Goal: Task Accomplishment & Management: Complete application form

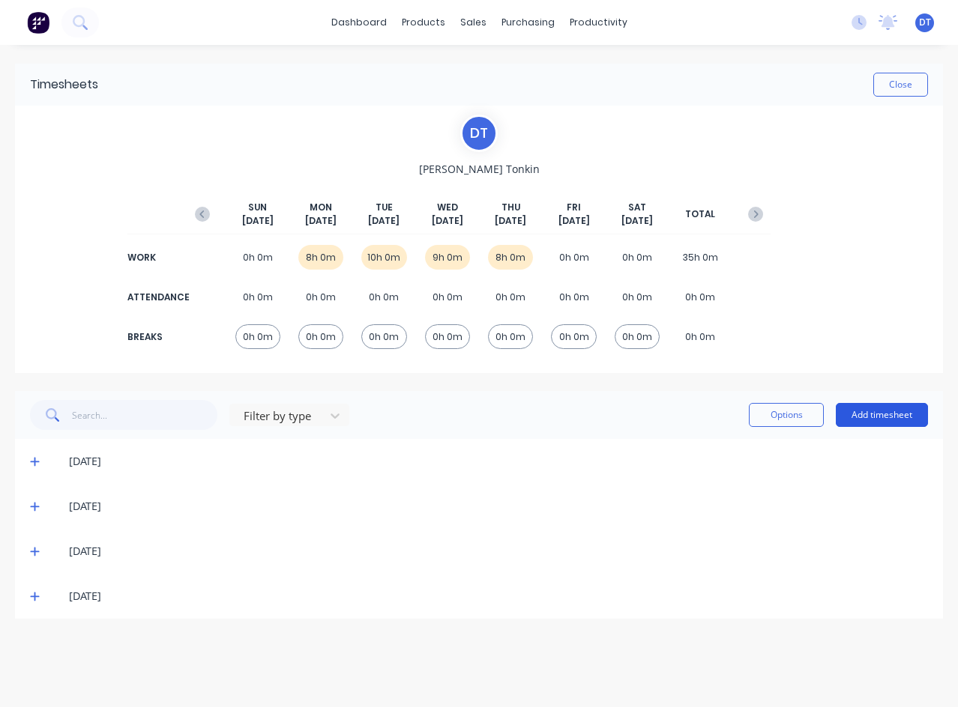
click at [868, 421] on button "Add timesheet" at bounding box center [882, 415] width 92 height 24
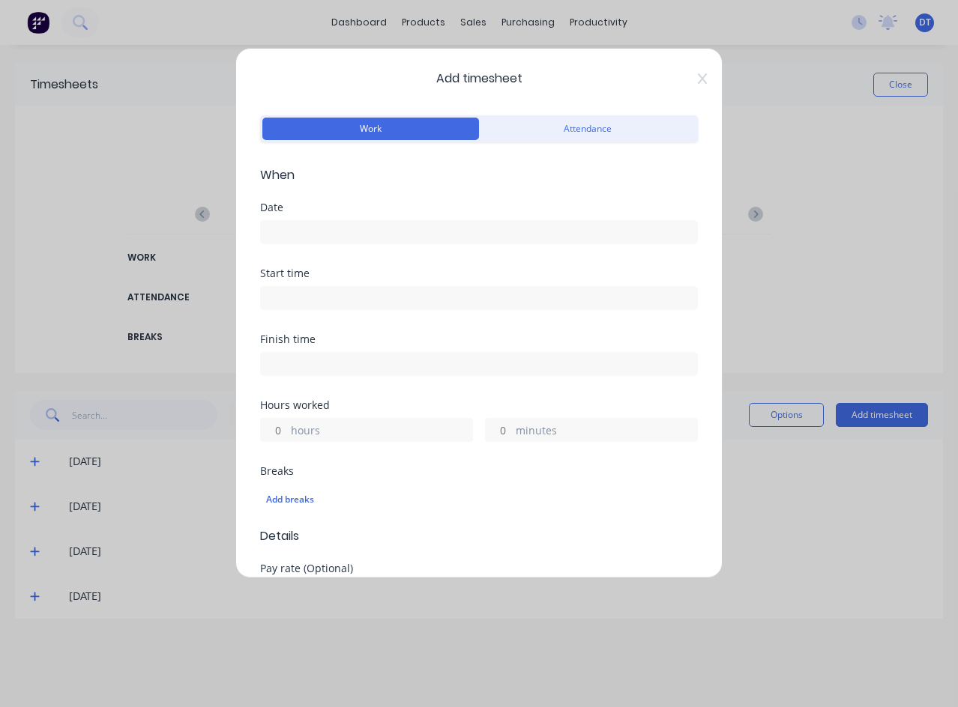
click at [297, 230] on input at bounding box center [479, 232] width 436 height 22
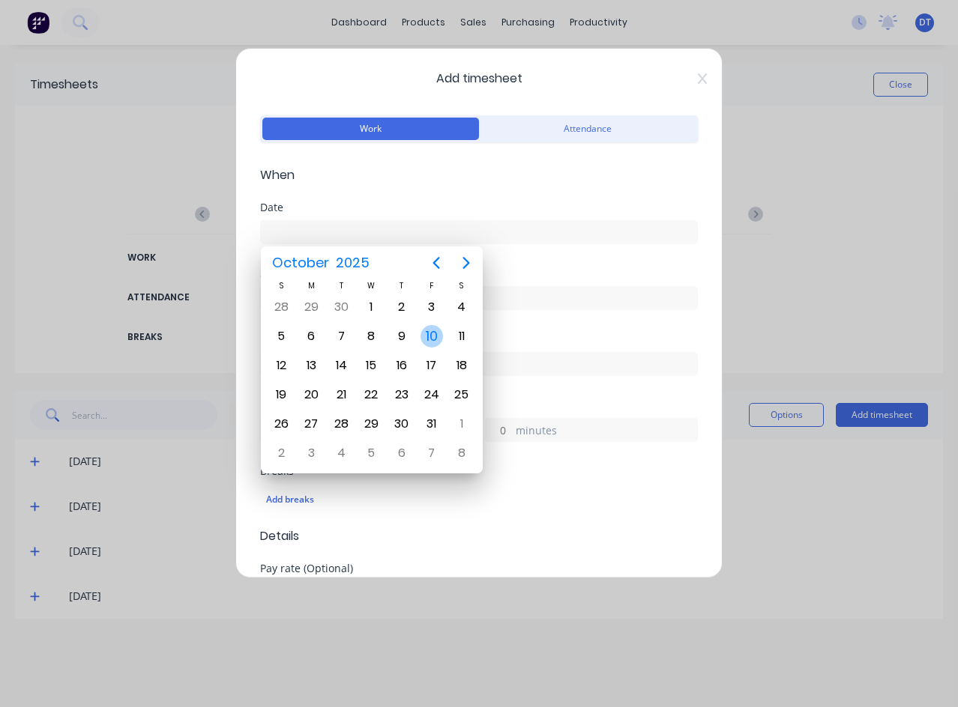
click at [435, 334] on div "10" at bounding box center [431, 336] width 22 height 22
type input "[DATE]"
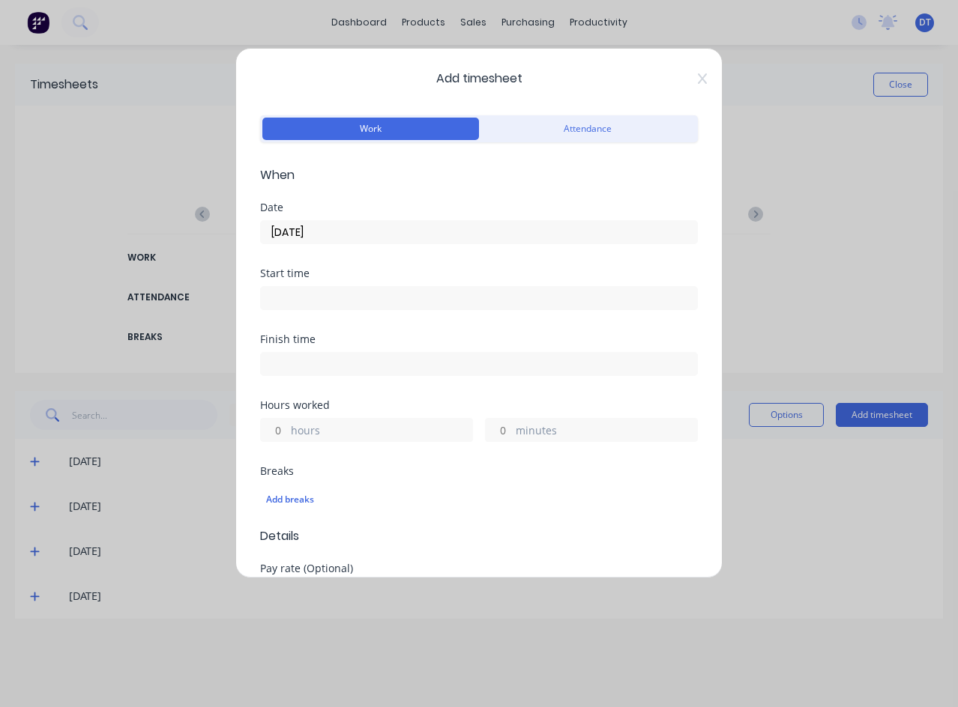
click at [284, 435] on input "hours" at bounding box center [274, 430] width 26 height 22
click at [505, 432] on input "minutes" at bounding box center [499, 430] width 26 height 22
type input "30"
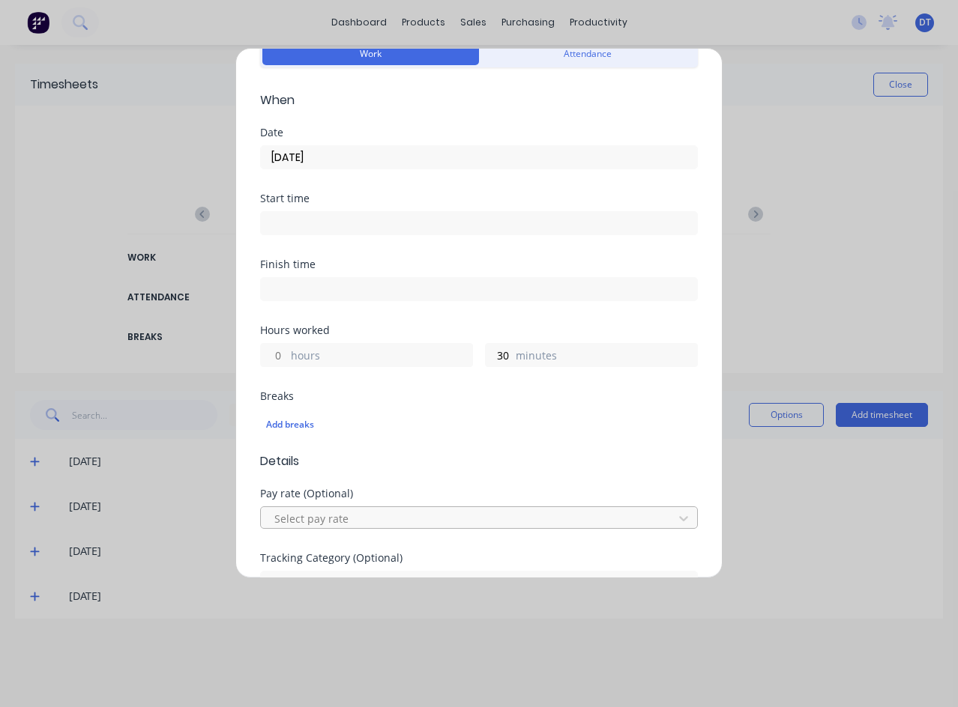
click at [447, 515] on div at bounding box center [469, 519] width 393 height 19
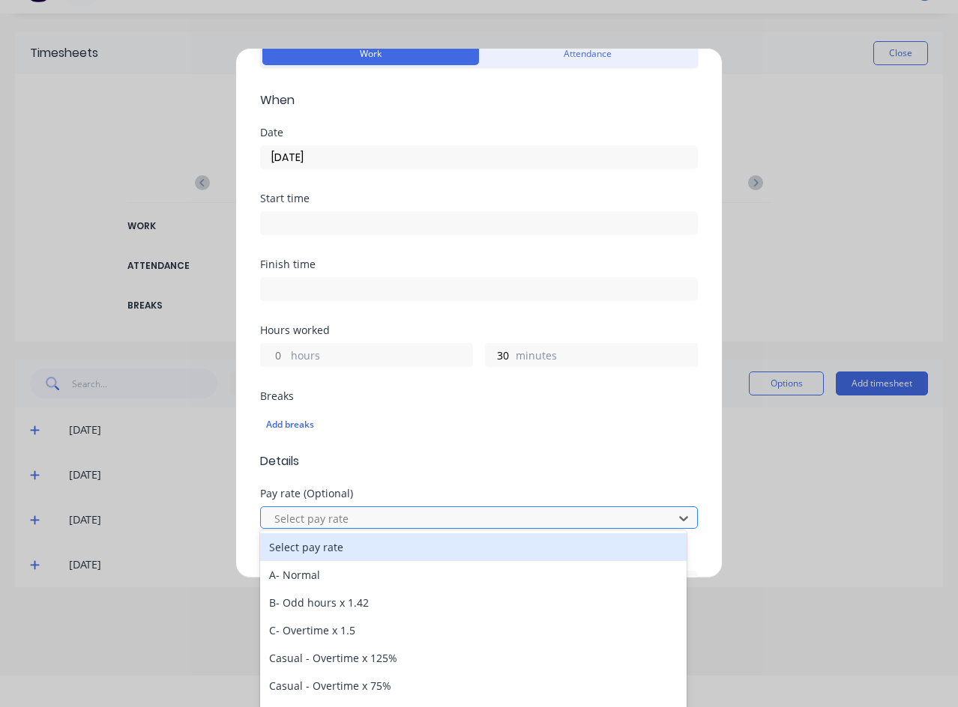
scroll to position [36, 0]
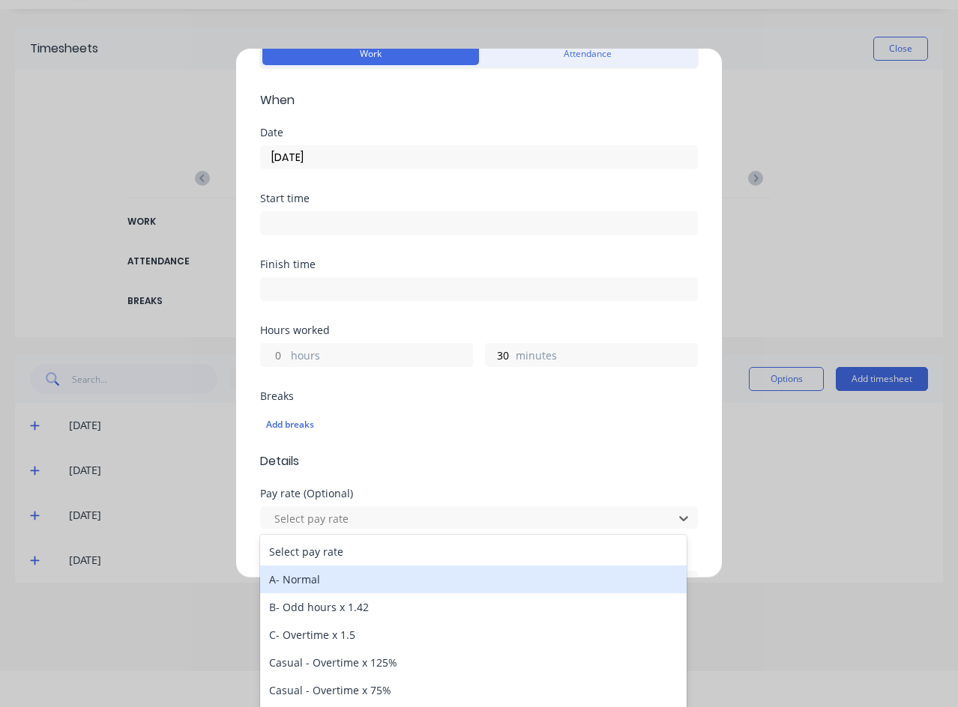
click at [382, 579] on div "A- Normal" at bounding box center [473, 580] width 426 height 28
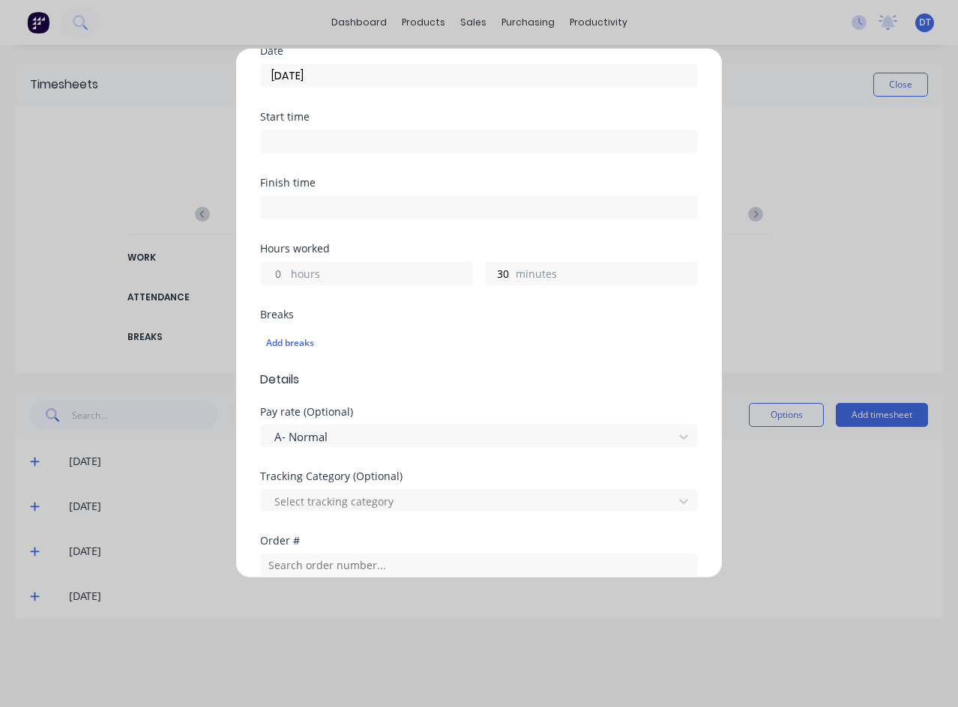
scroll to position [225, 0]
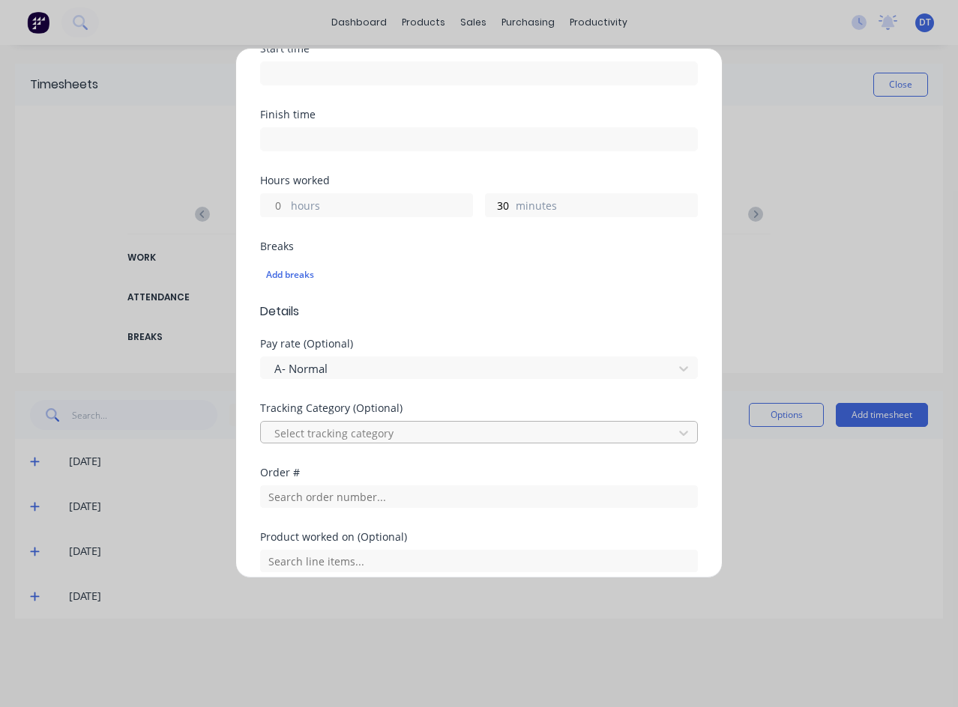
click at [437, 432] on div at bounding box center [469, 433] width 393 height 19
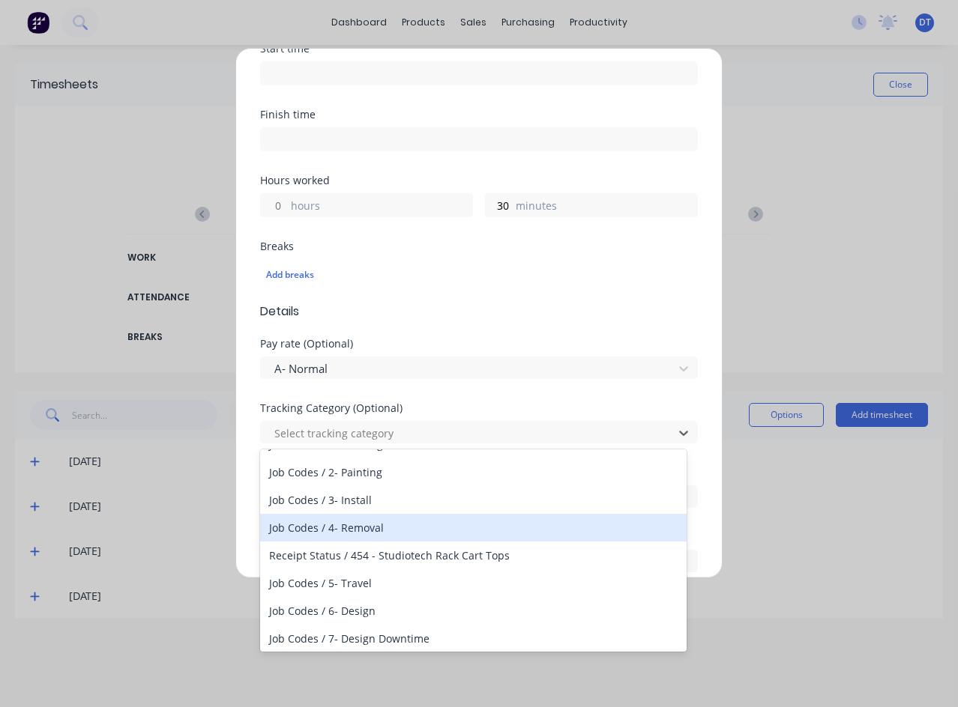
scroll to position [75, 0]
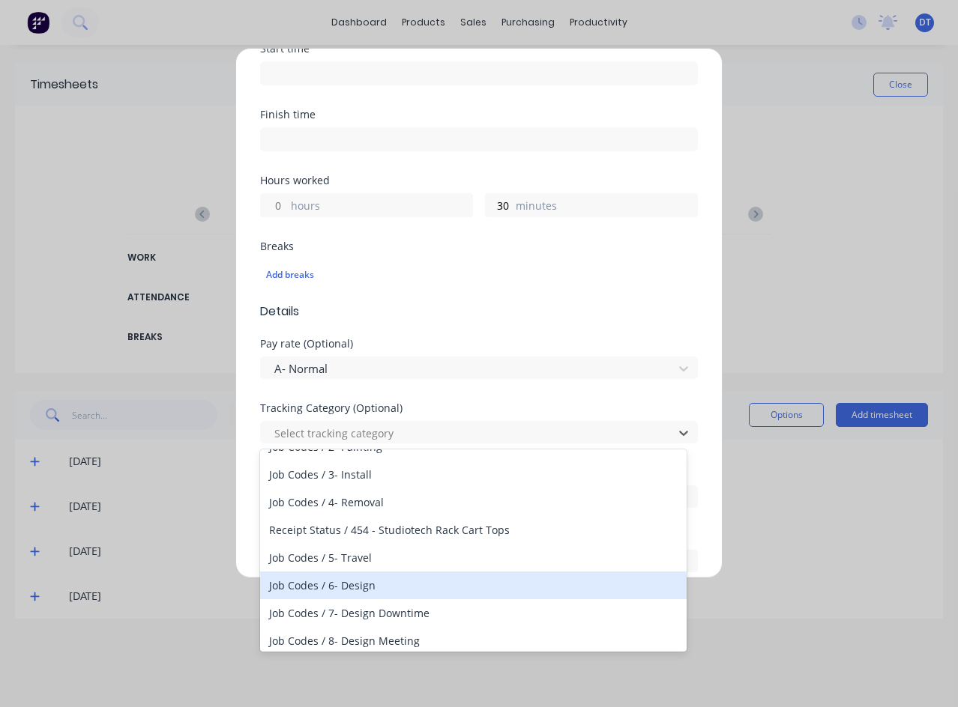
click at [375, 582] on div "Job Codes / 6- Design" at bounding box center [473, 586] width 426 height 28
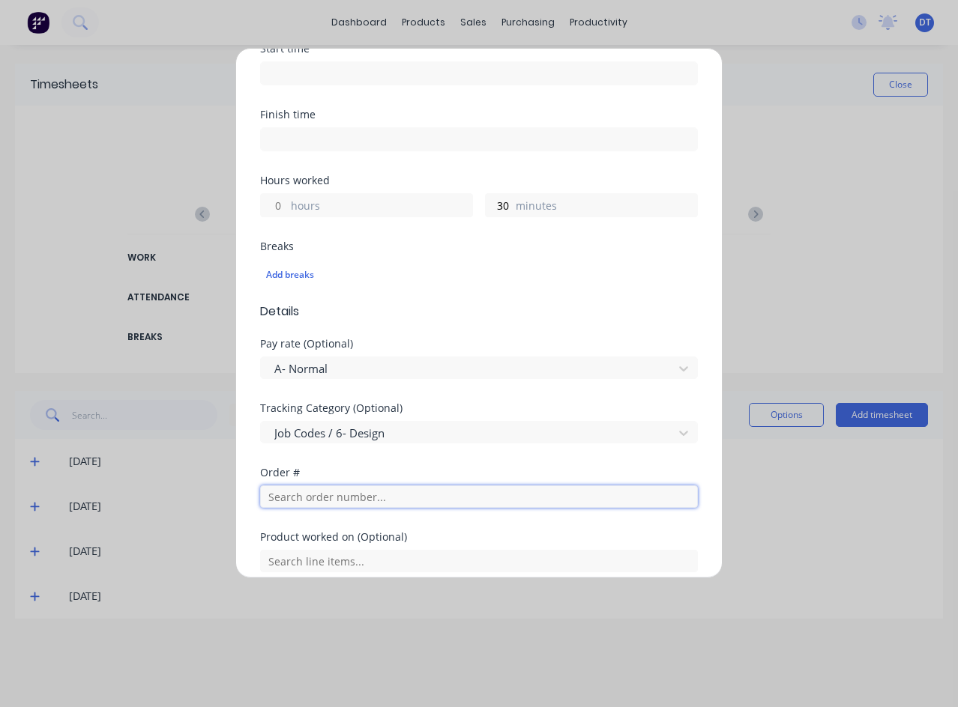
click at [418, 492] on input "text" at bounding box center [479, 497] width 438 height 22
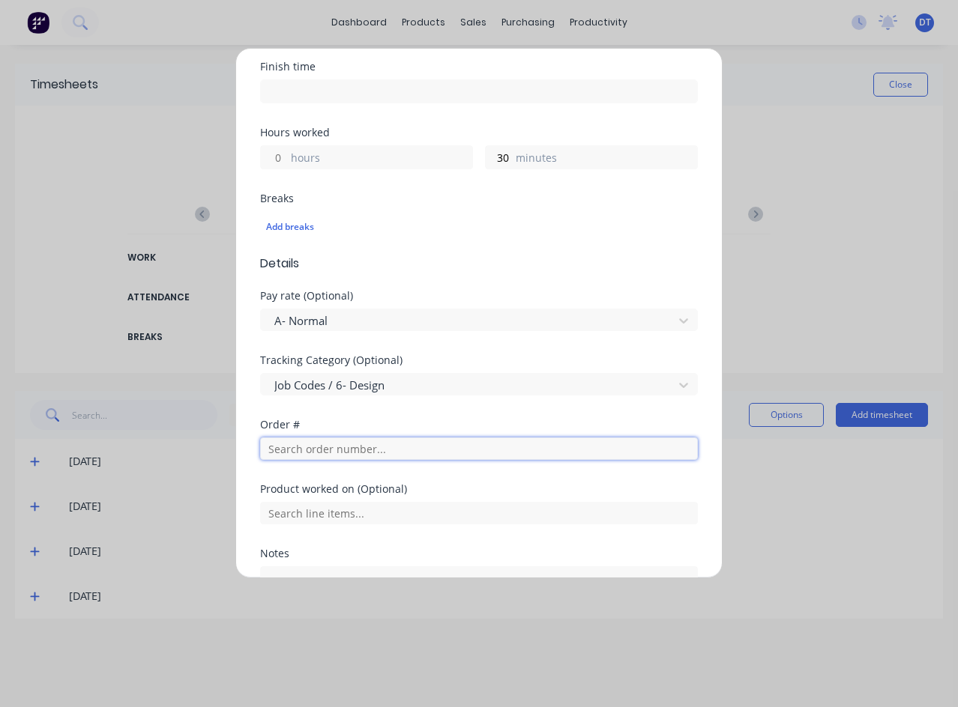
scroll to position [300, 0]
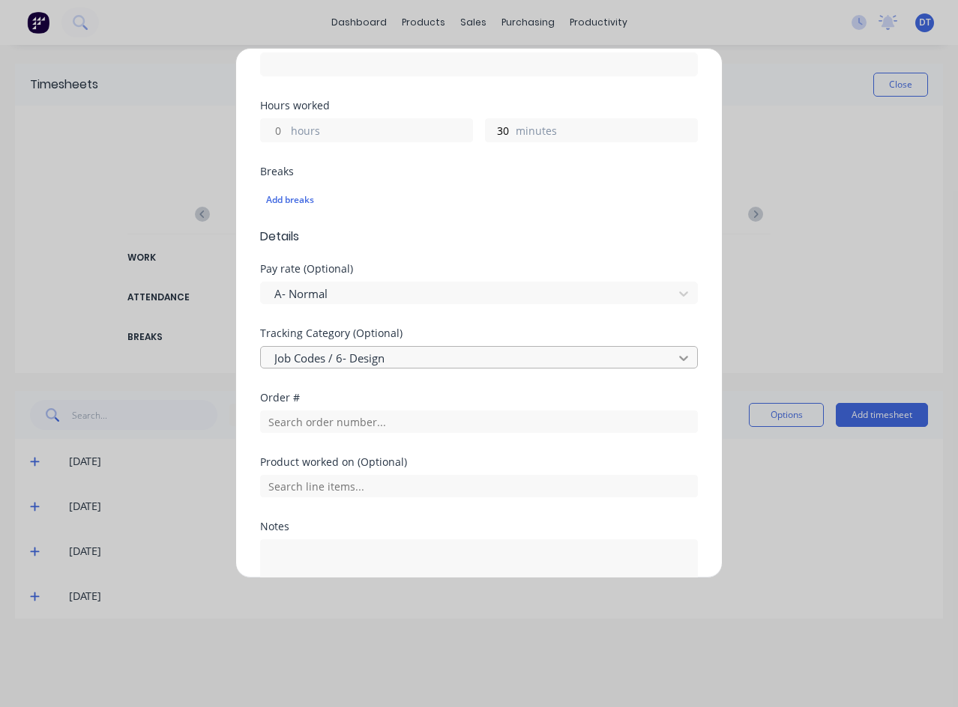
click at [684, 360] on div at bounding box center [683, 358] width 27 height 24
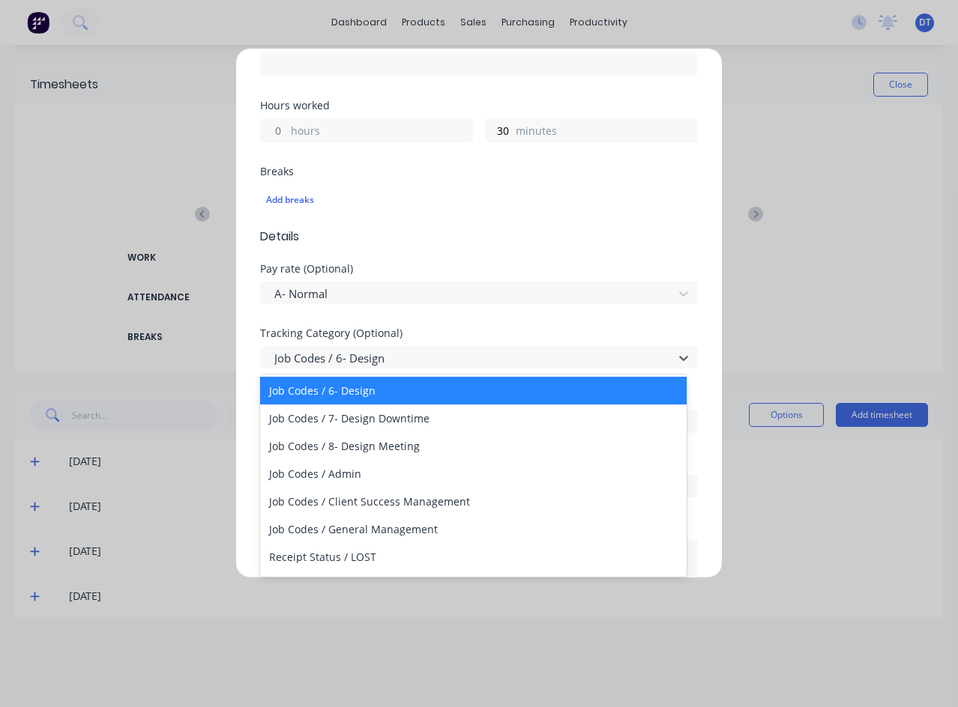
scroll to position [181, 0]
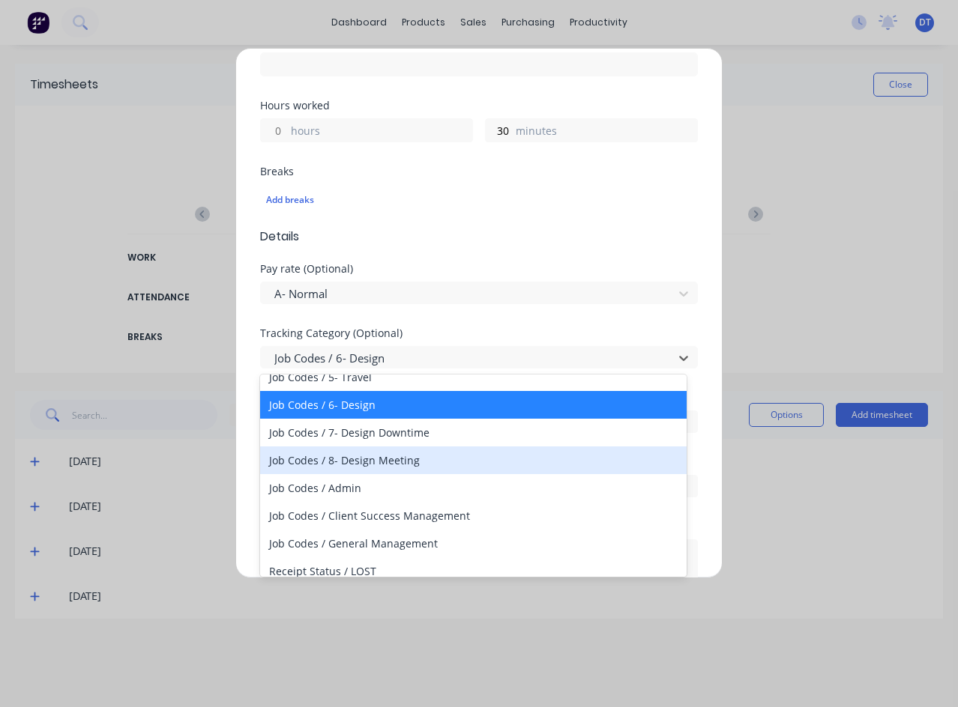
click at [415, 463] on div "Job Codes / 8- Design Meeting" at bounding box center [473, 461] width 426 height 28
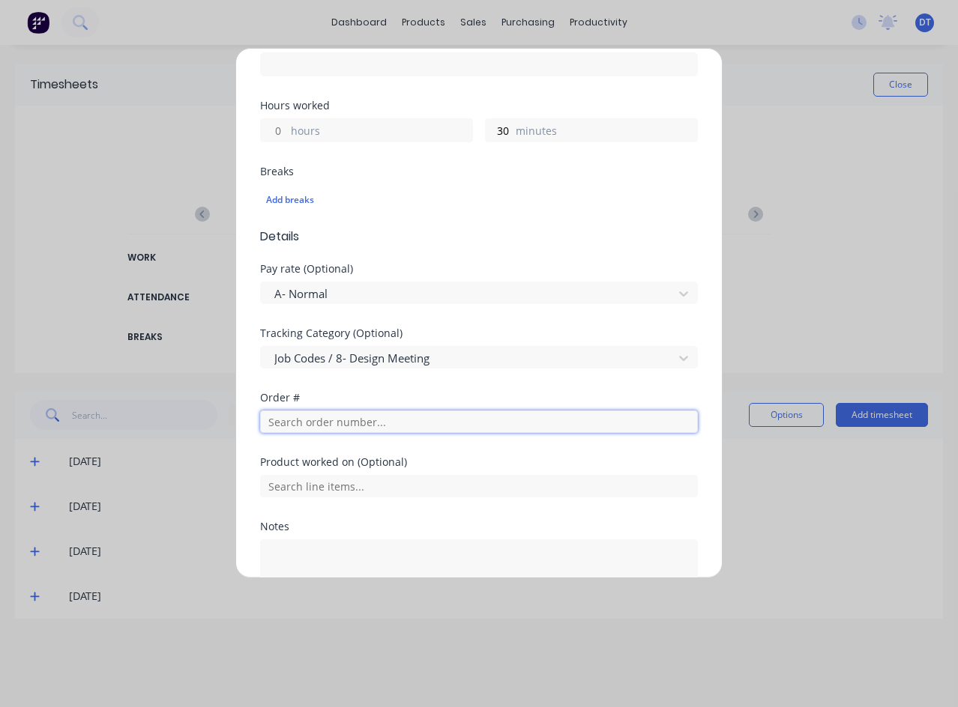
click at [421, 421] on input "text" at bounding box center [479, 422] width 438 height 22
click at [340, 418] on input "text" at bounding box center [479, 422] width 438 height 22
click at [429, 457] on div "Product worked on (Optional)" at bounding box center [479, 462] width 438 height 10
click at [437, 413] on input "text" at bounding box center [479, 422] width 438 height 22
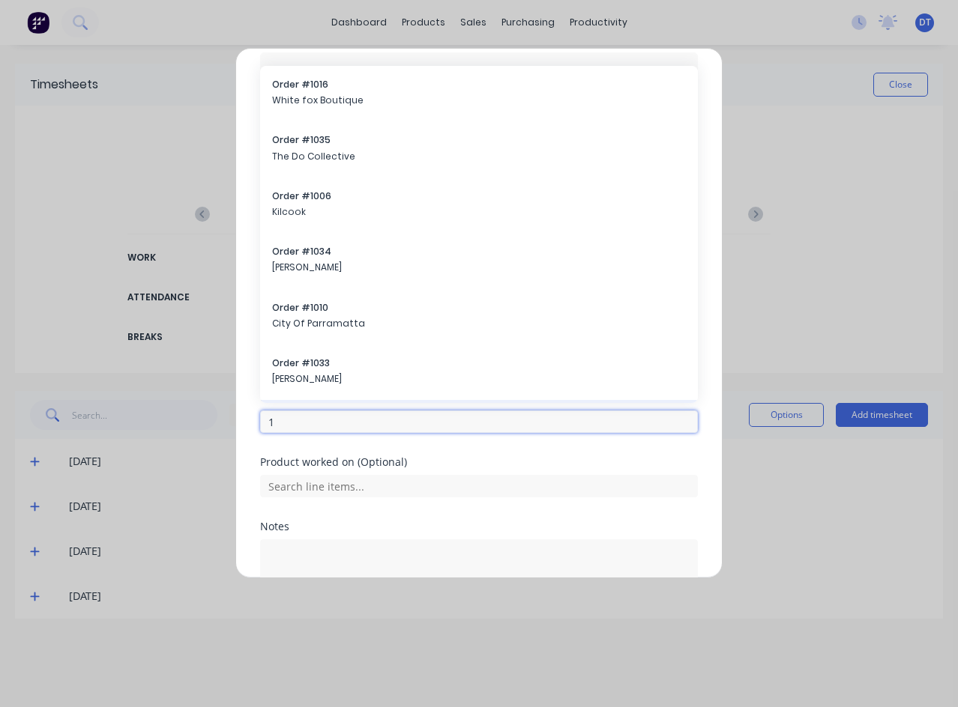
scroll to position [375, 0]
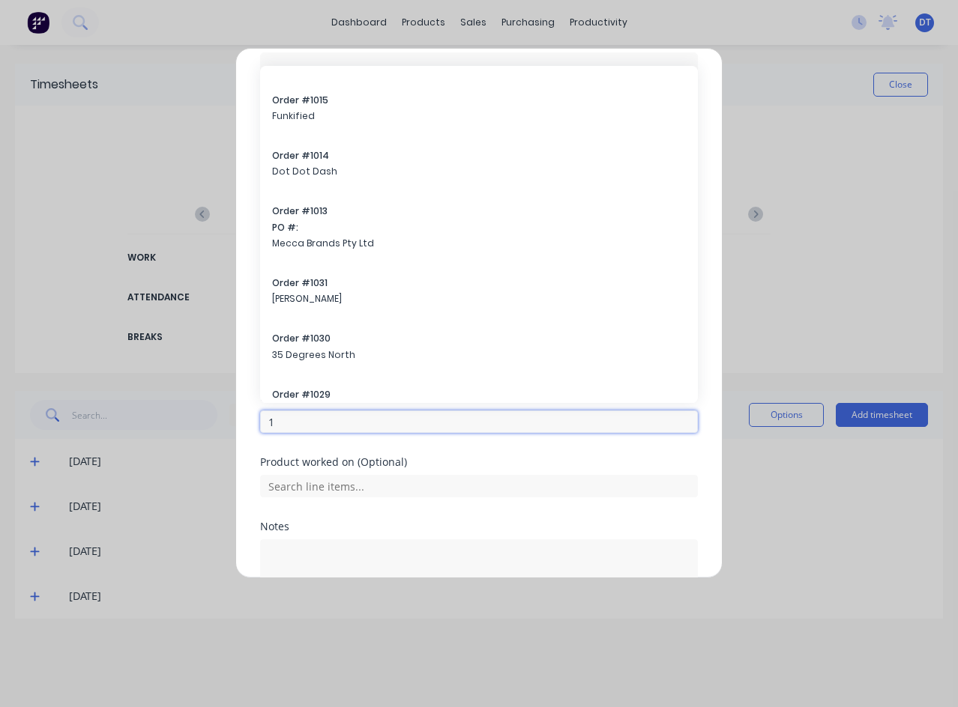
type input "1"
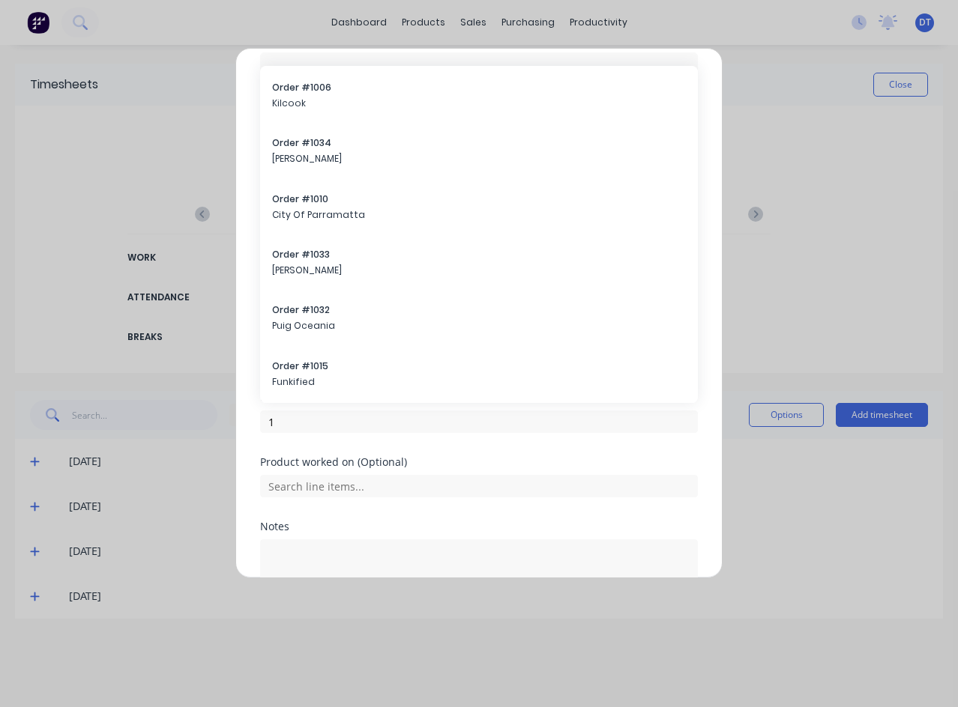
scroll to position [0, 0]
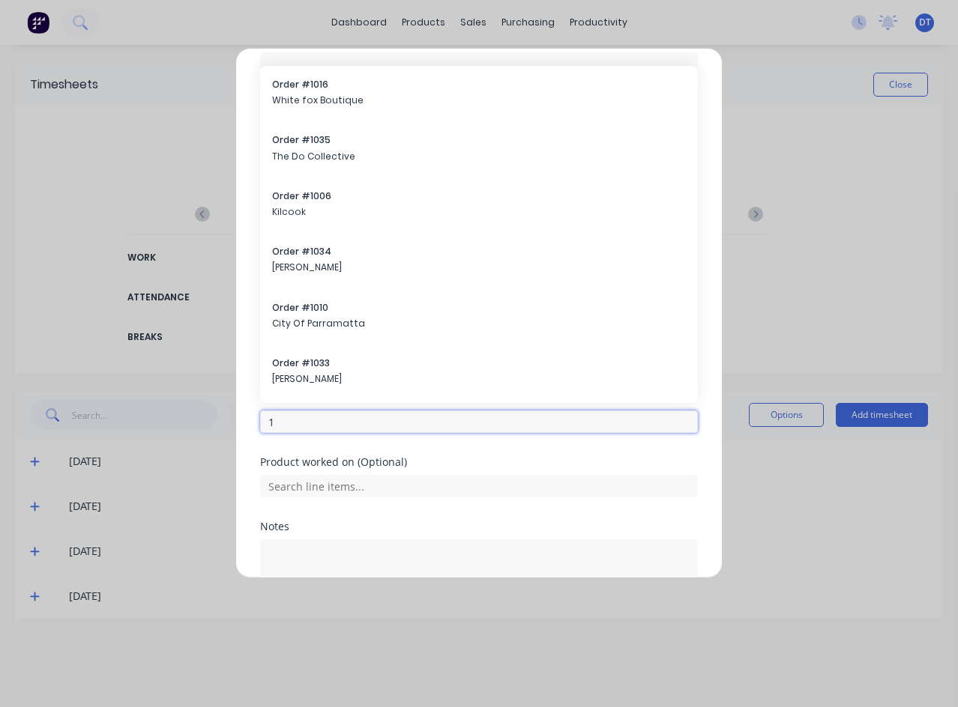
click at [298, 426] on input "1" at bounding box center [479, 422] width 438 height 22
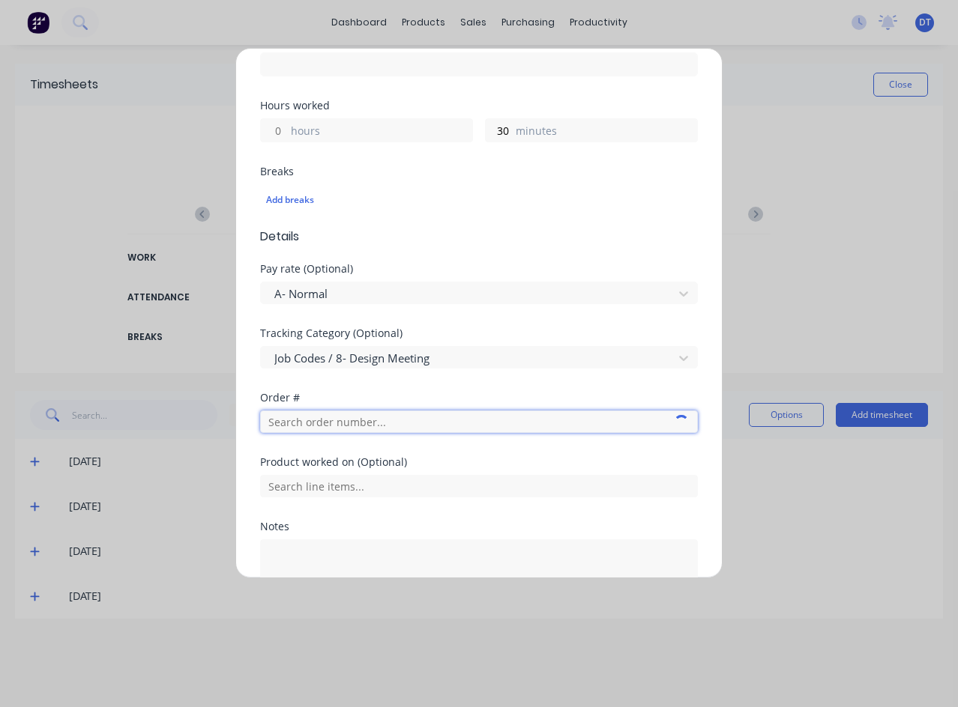
type input "0"
type input "M"
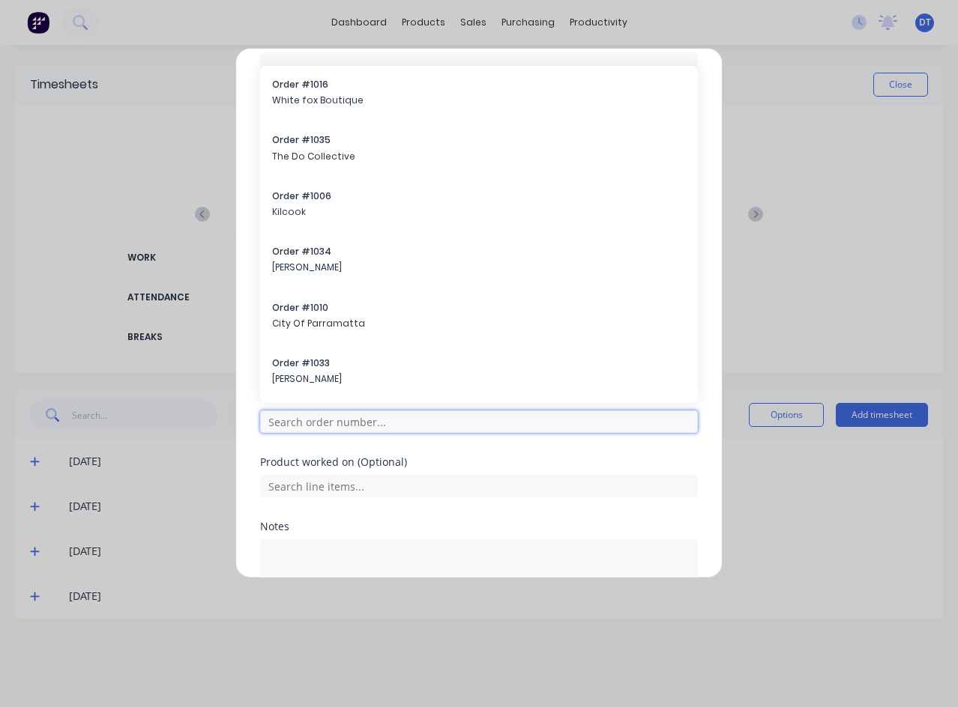
click at [459, 421] on input "text" at bounding box center [479, 422] width 438 height 22
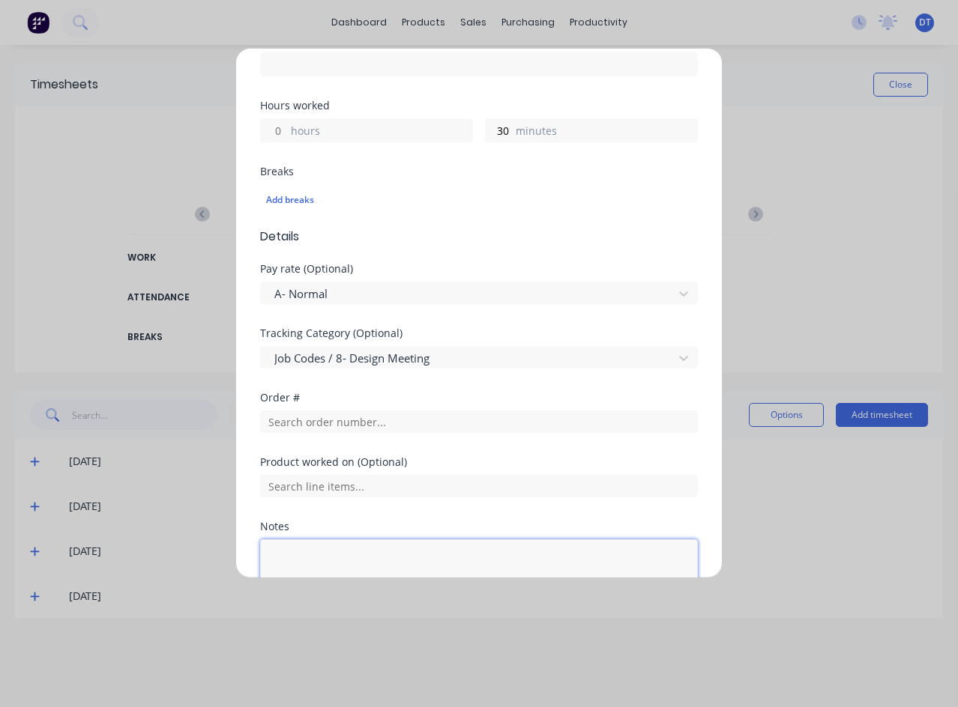
click at [375, 545] on textarea at bounding box center [479, 579] width 438 height 79
type textarea "MEETING"
click at [513, 517] on div "Product worked on (Optional)" at bounding box center [479, 489] width 438 height 64
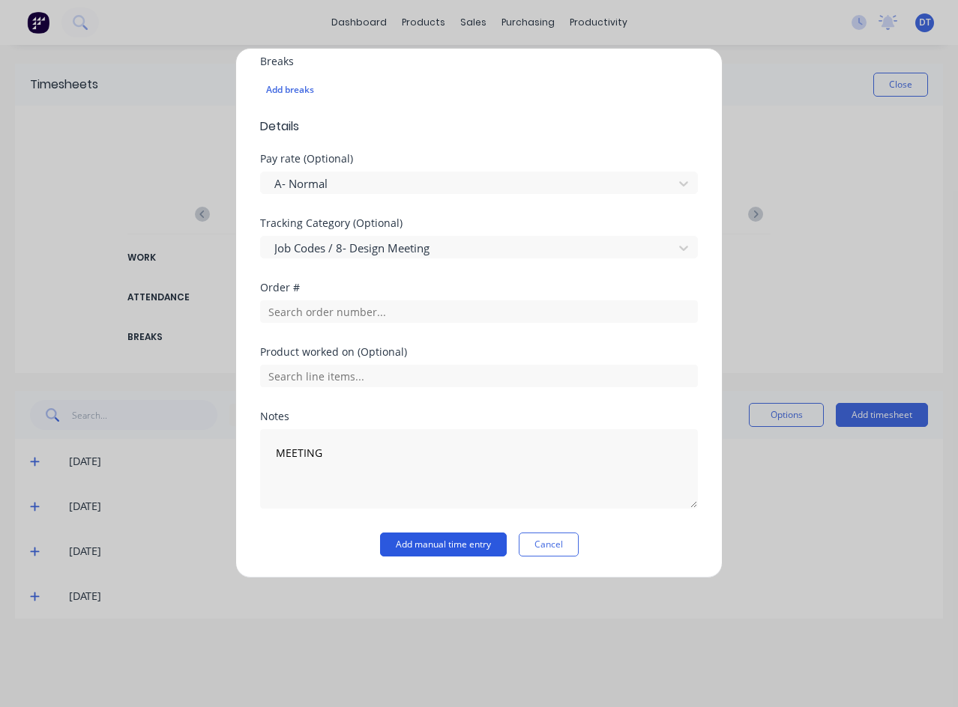
click at [465, 544] on button "Add manual time entry" at bounding box center [443, 545] width 127 height 24
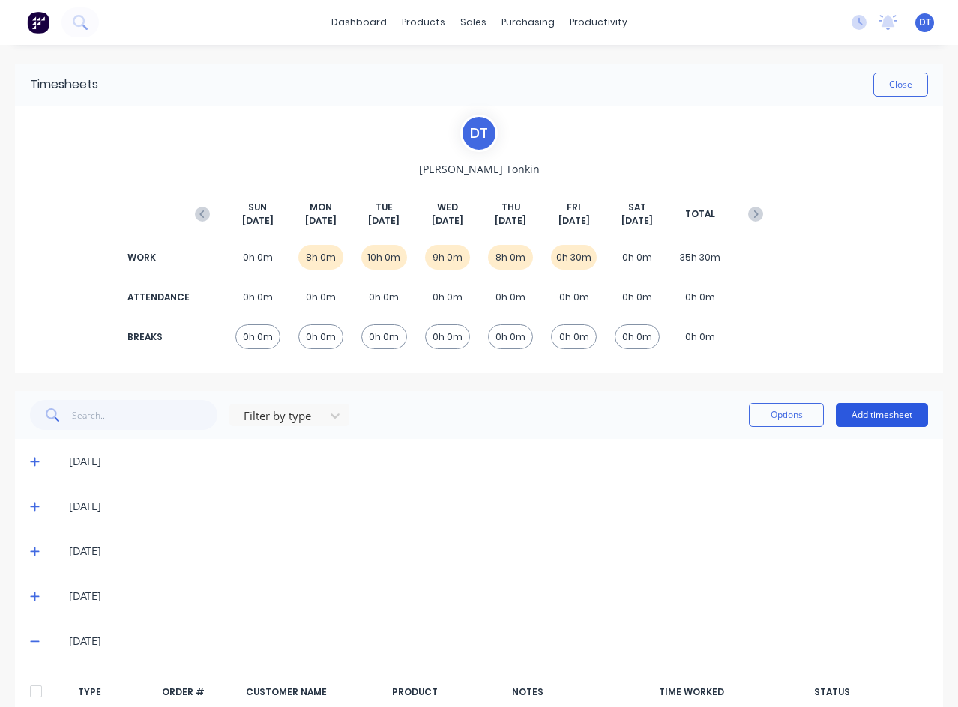
click at [881, 420] on button "Add timesheet" at bounding box center [882, 415] width 92 height 24
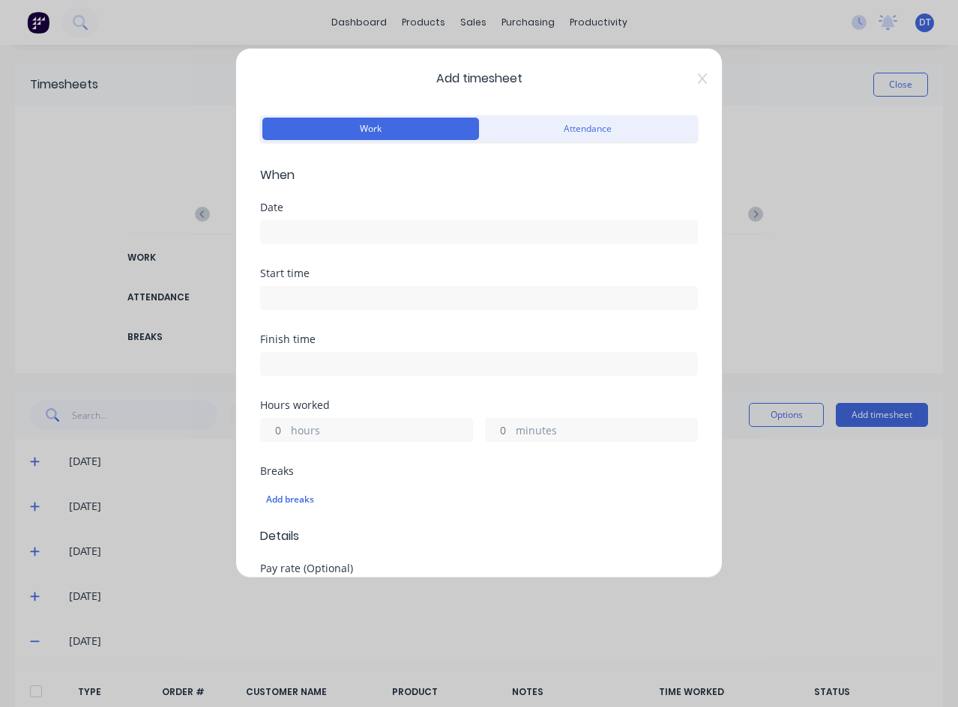
click at [328, 223] on label at bounding box center [479, 232] width 438 height 24
click at [328, 223] on input at bounding box center [479, 232] width 436 height 22
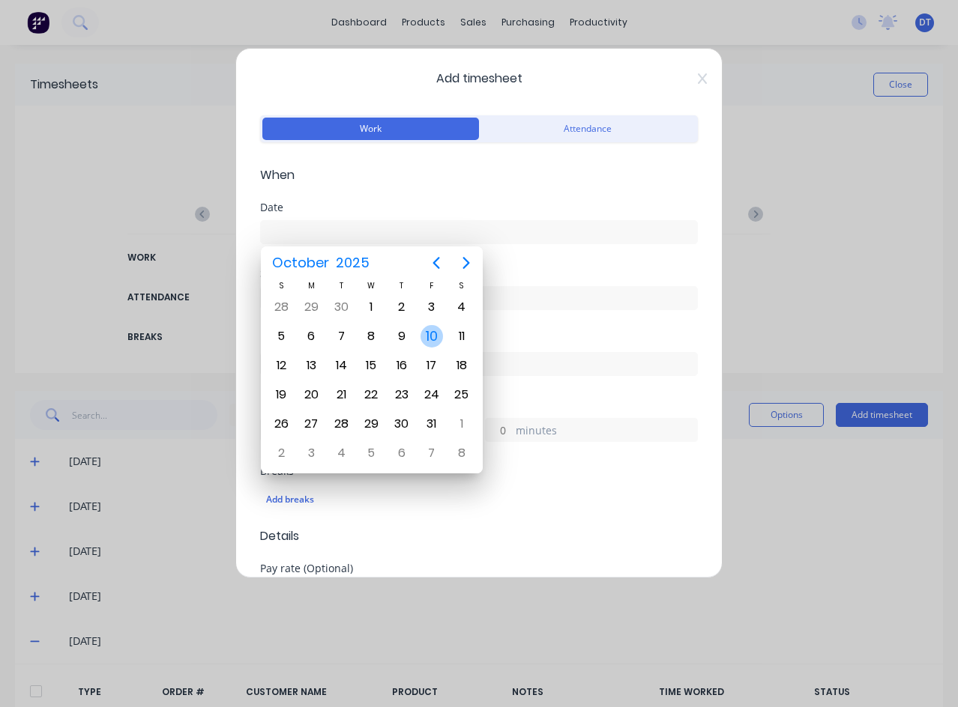
click at [429, 342] on div "10" at bounding box center [431, 336] width 22 height 22
type input "[DATE]"
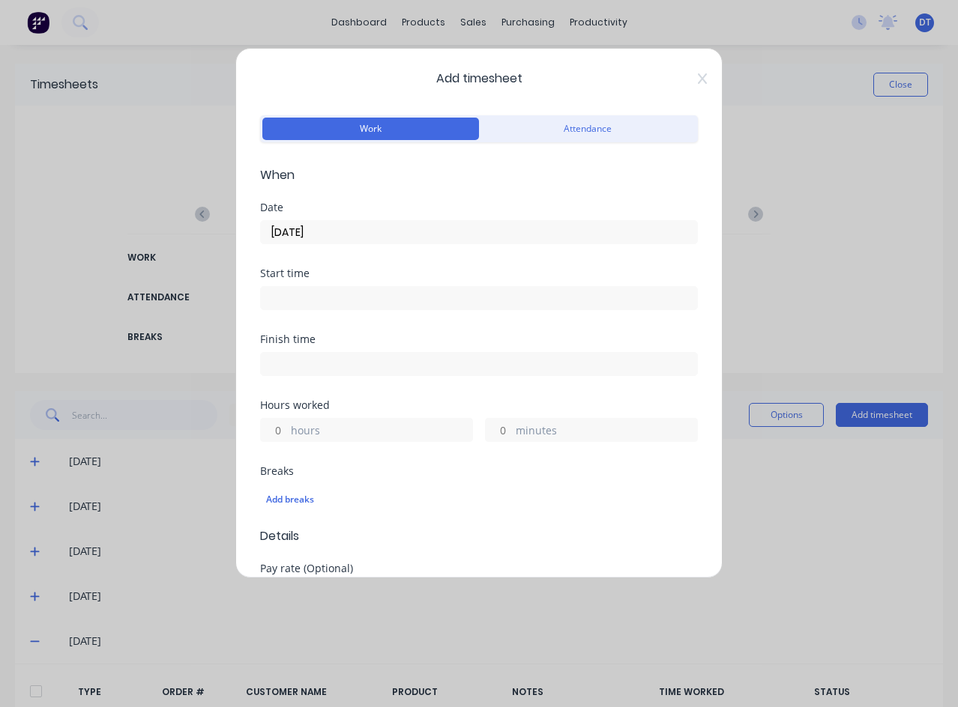
click at [284, 438] on input "hours" at bounding box center [274, 430] width 26 height 22
drag, startPoint x: 283, startPoint y: 427, endPoint x: 259, endPoint y: 435, distance: 26.1
click at [260, 436] on div "hours" at bounding box center [366, 430] width 213 height 24
type input "5"
click at [503, 436] on input "minutes" at bounding box center [499, 430] width 26 height 22
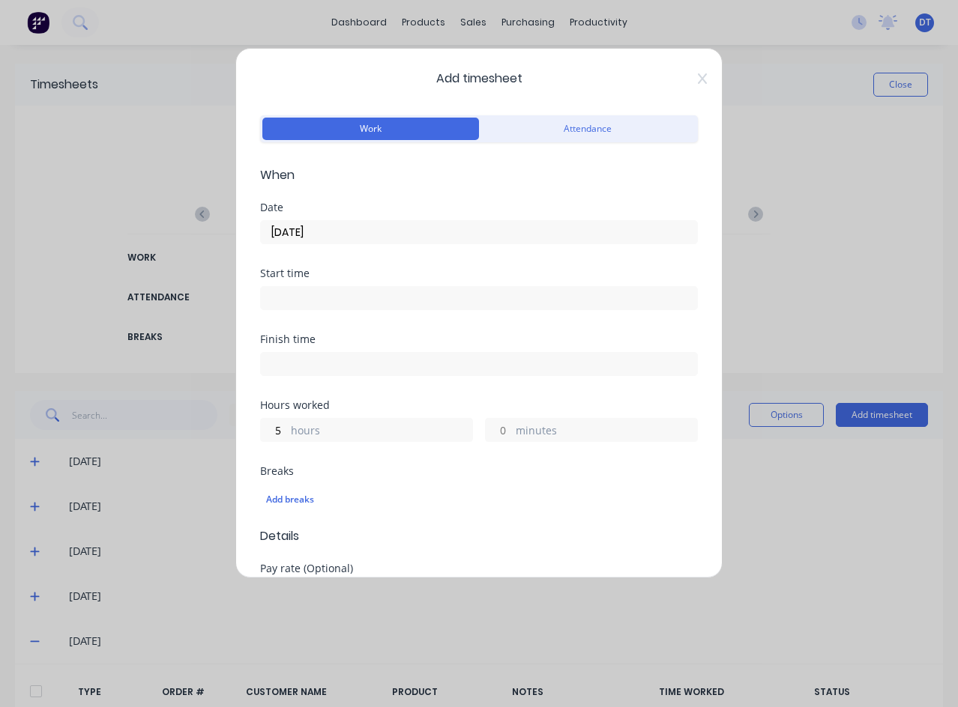
type input "30"
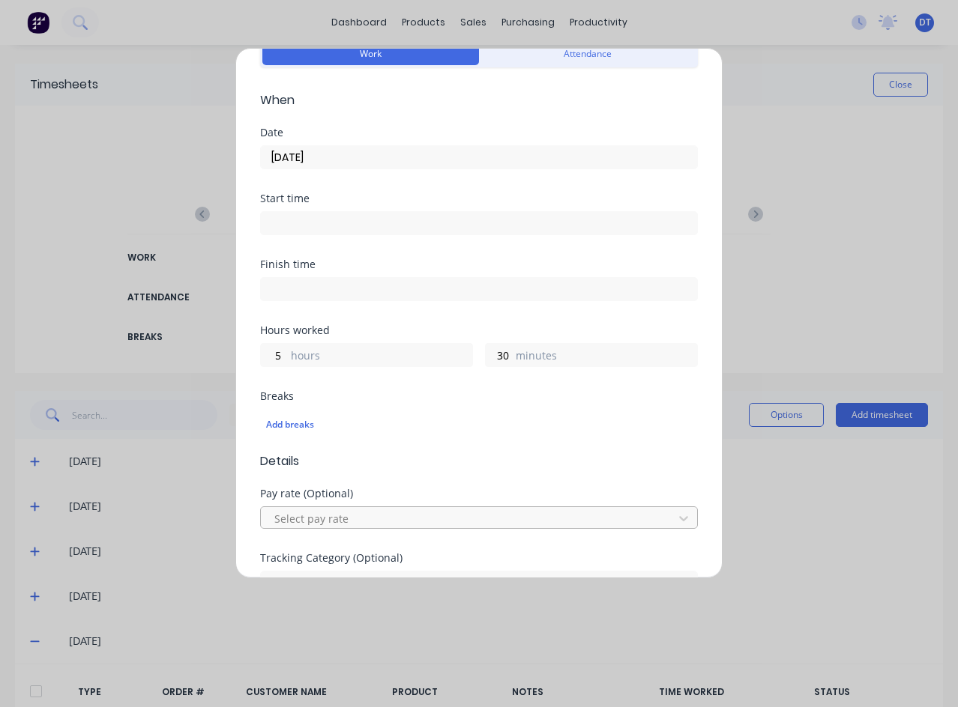
click at [419, 516] on div at bounding box center [469, 519] width 393 height 19
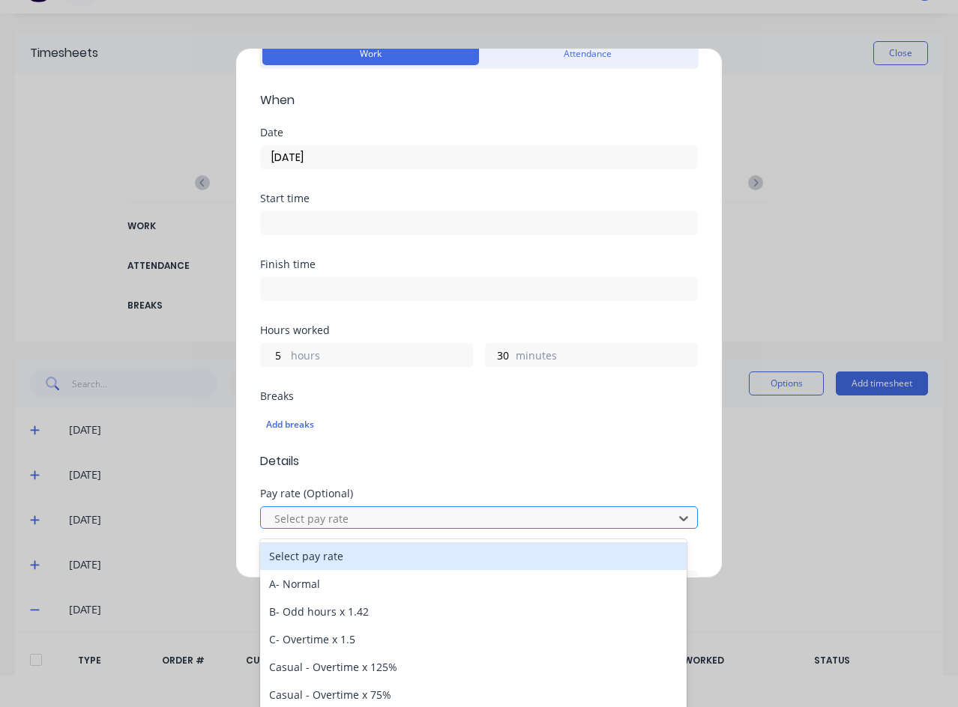
scroll to position [36, 0]
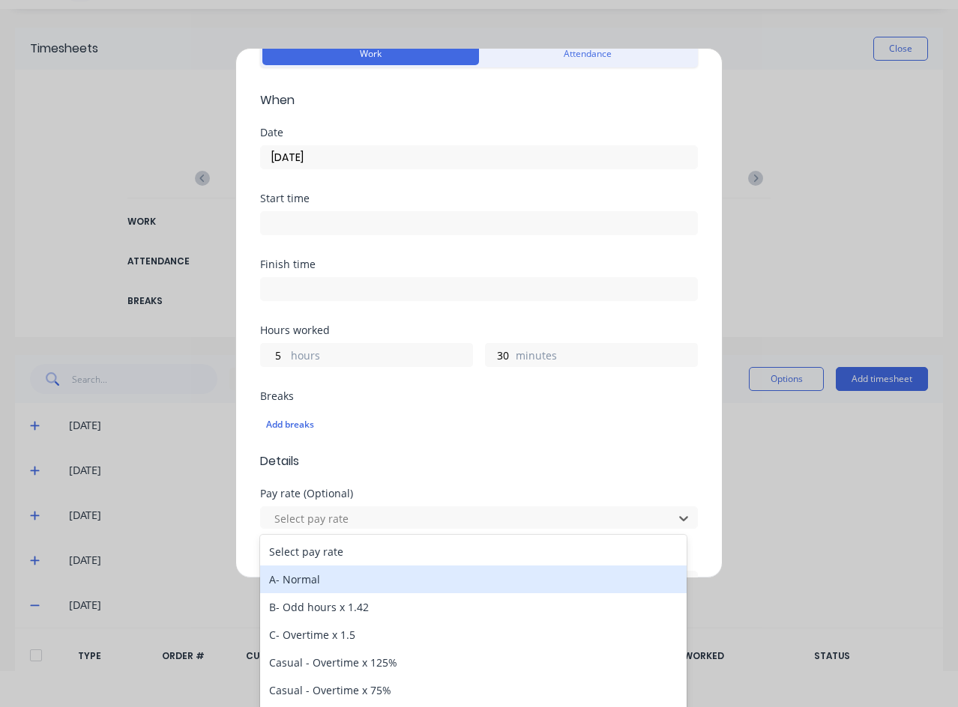
click at [342, 590] on div "A- Normal" at bounding box center [473, 580] width 426 height 28
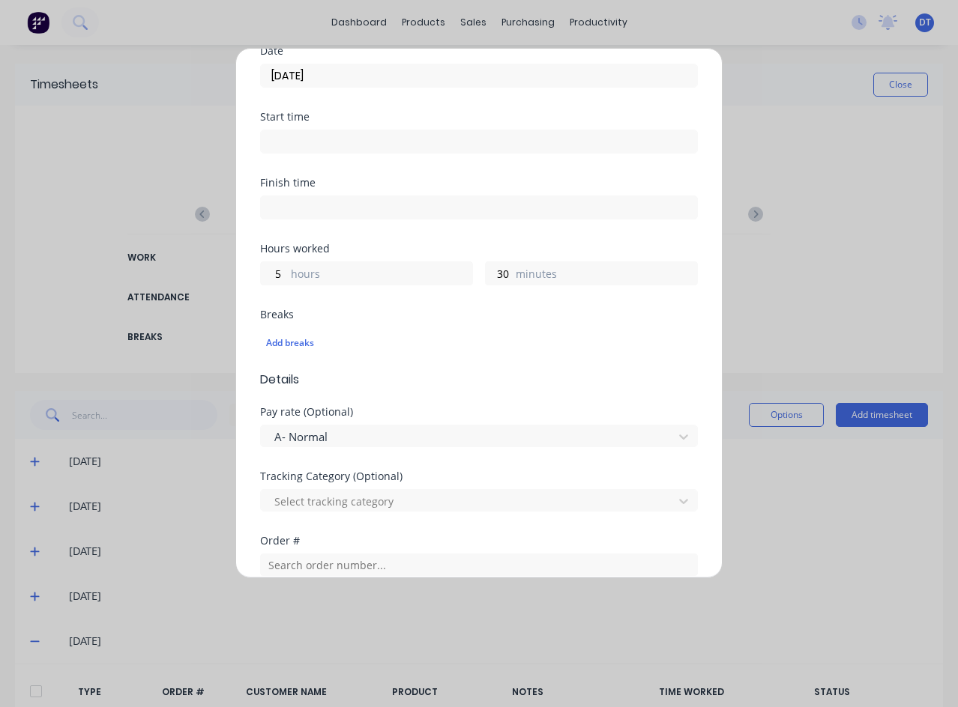
scroll to position [225, 0]
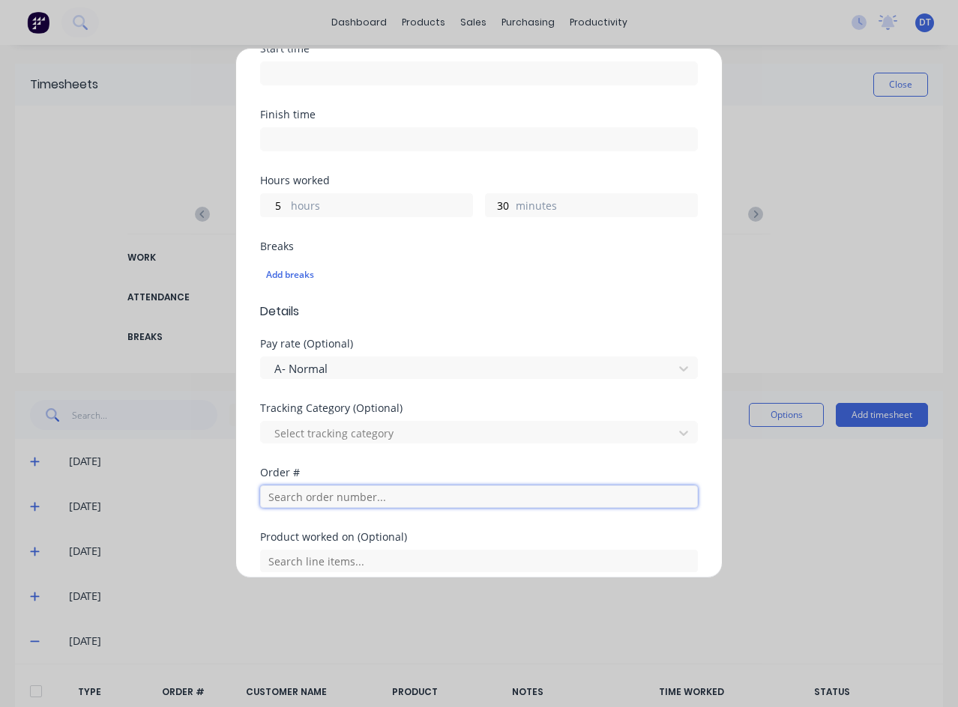
drag, startPoint x: 407, startPoint y: 501, endPoint x: 415, endPoint y: 498, distance: 8.8
click at [415, 498] on input "text" at bounding box center [479, 497] width 438 height 22
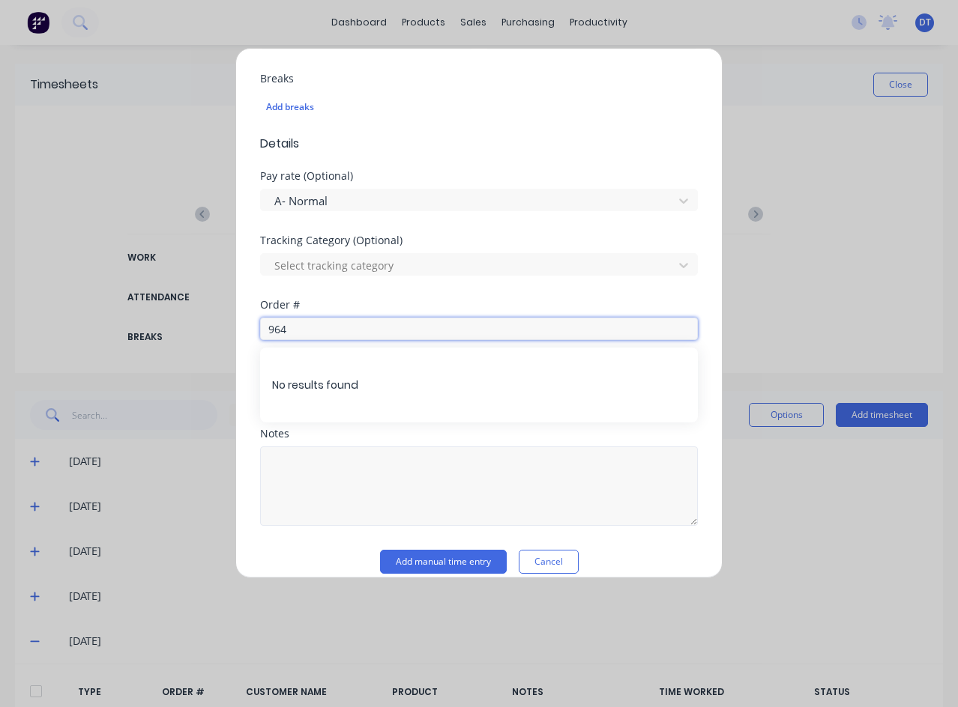
scroll to position [410, 0]
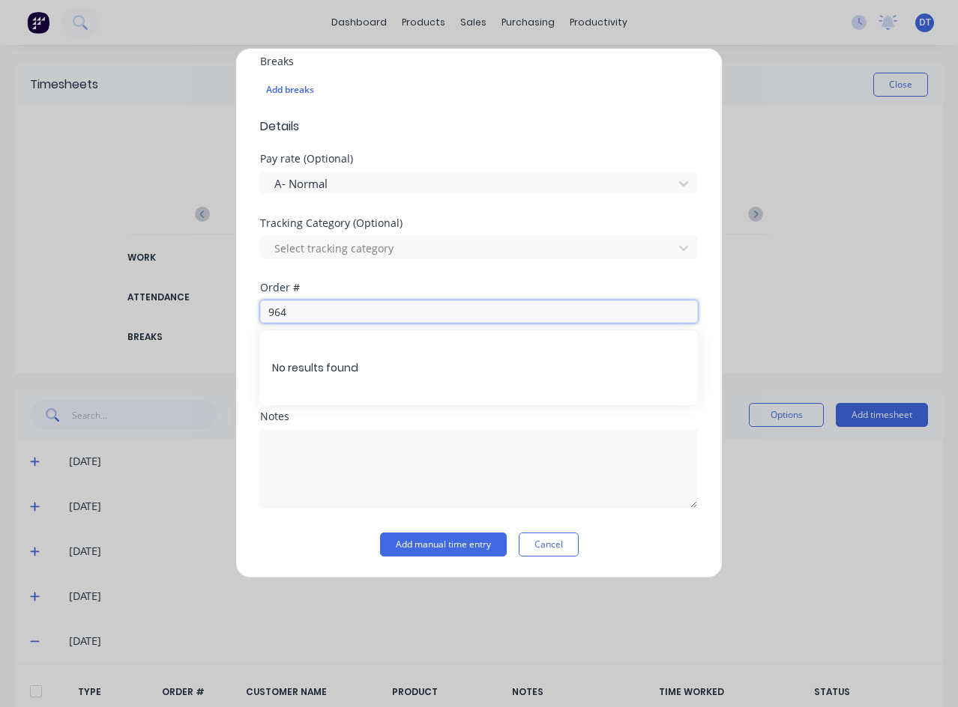
click at [326, 310] on input "964" at bounding box center [479, 312] width 438 height 22
drag, startPoint x: 323, startPoint y: 319, endPoint x: 241, endPoint y: 311, distance: 82.0
click at [241, 311] on div "Add timesheet Work Attendance When Date [DATE] Start time Finish time Hours wor…" at bounding box center [478, 313] width 487 height 531
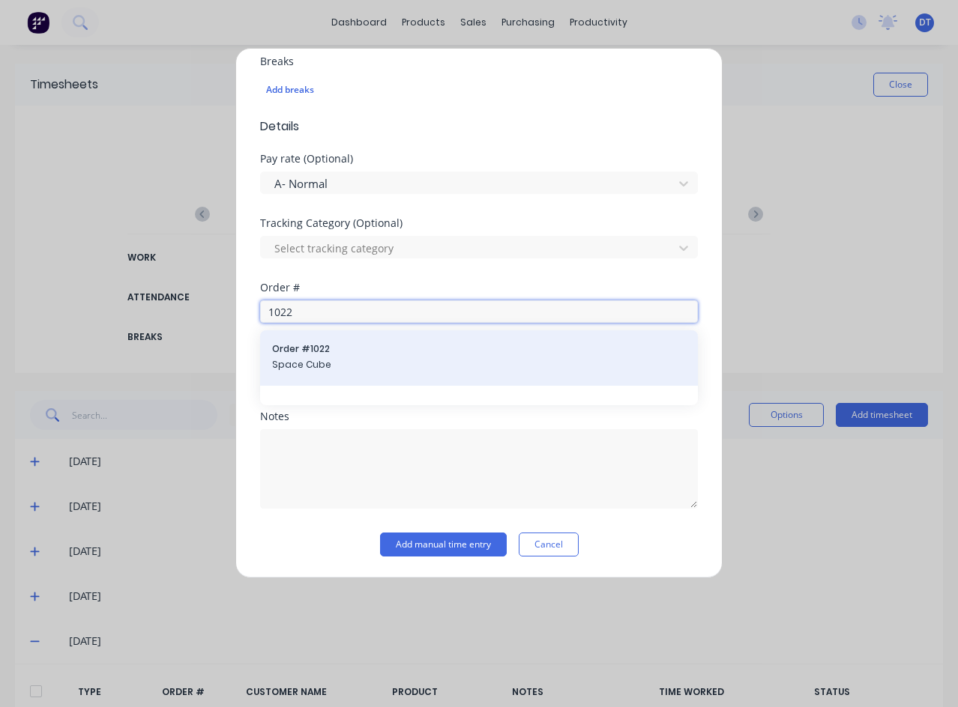
type input "1022"
click at [342, 372] on div "Order # 1022 Space Cube" at bounding box center [479, 358] width 438 height 55
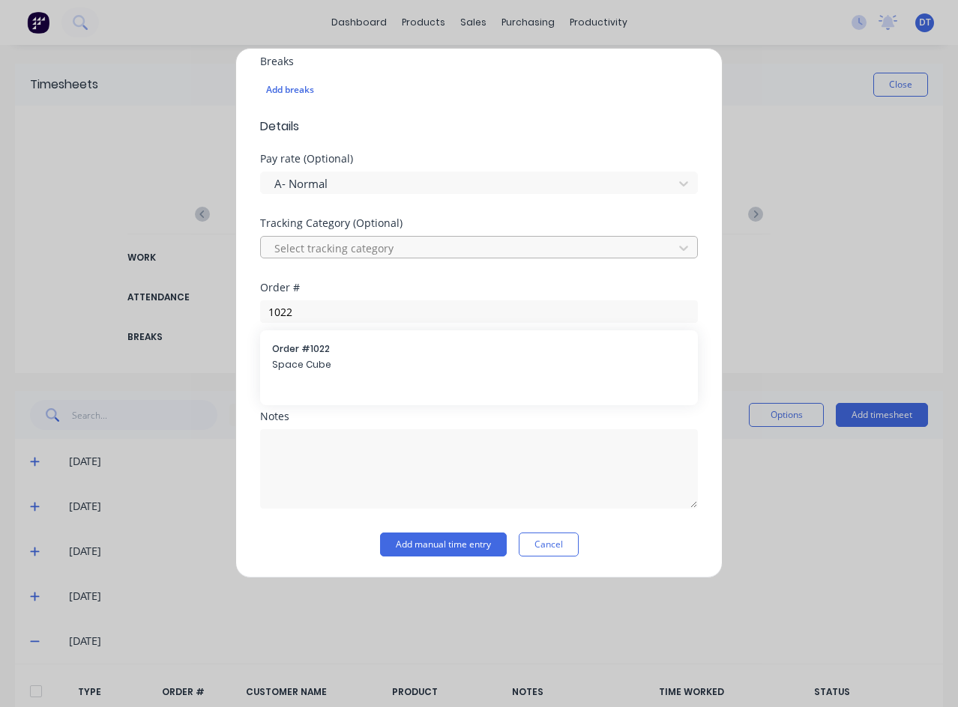
click at [447, 247] on div at bounding box center [469, 248] width 393 height 19
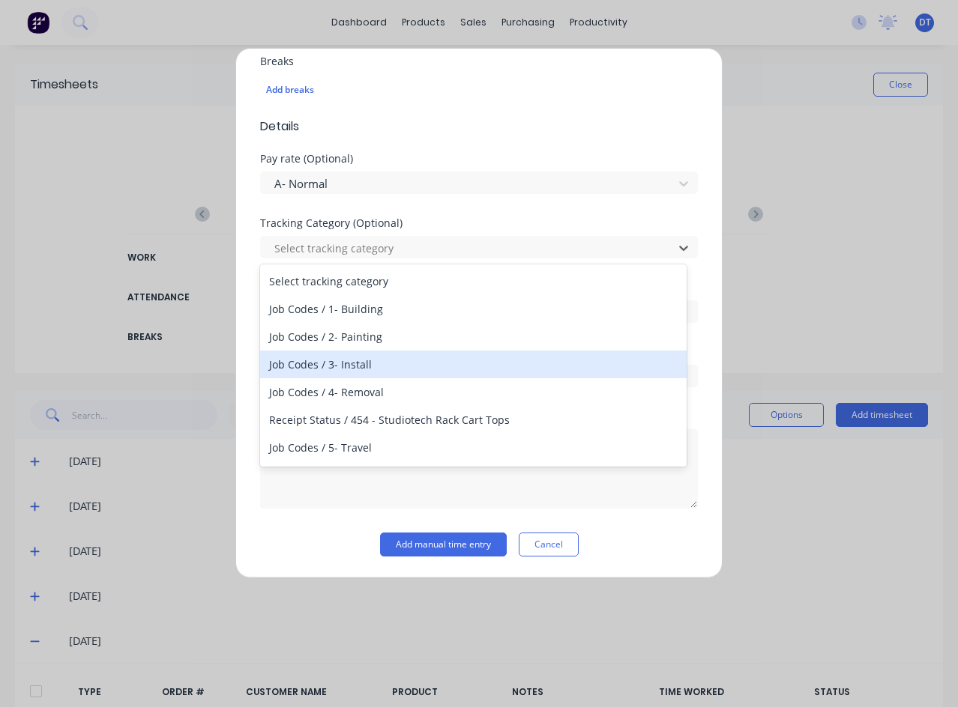
scroll to position [150, 0]
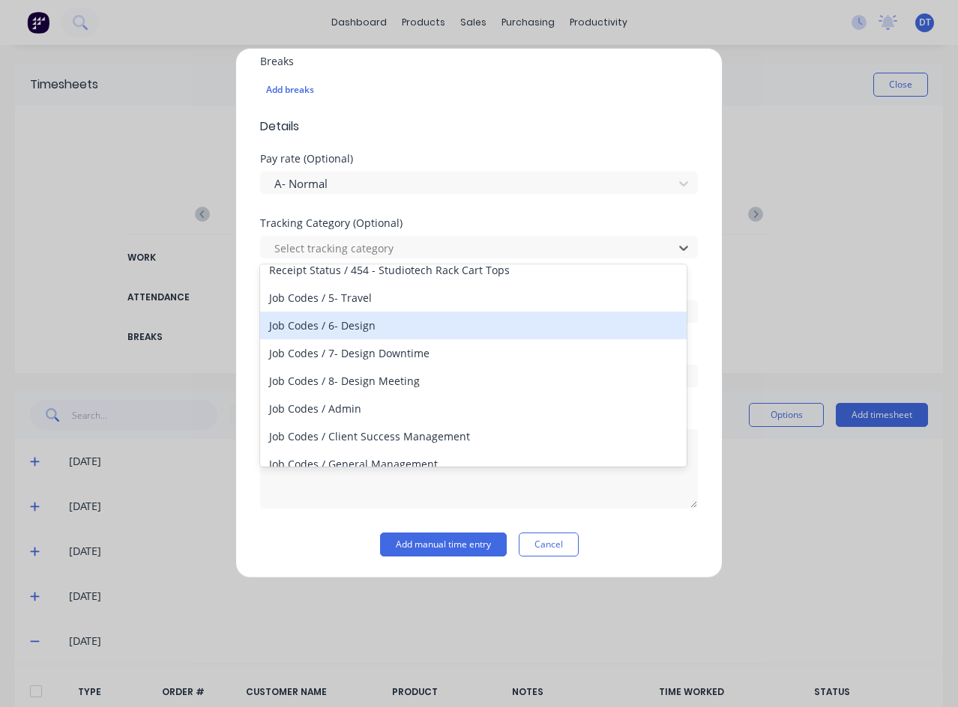
click at [368, 329] on div "Job Codes / 6- Design" at bounding box center [473, 326] width 426 height 28
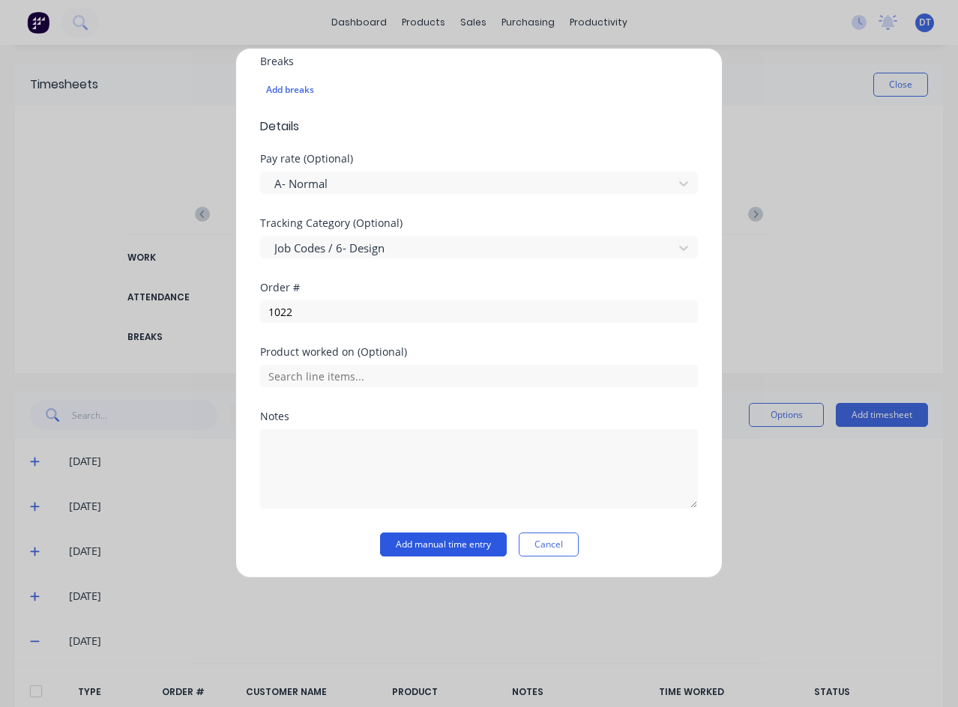
click at [438, 541] on button "Add manual time entry" at bounding box center [443, 545] width 127 height 24
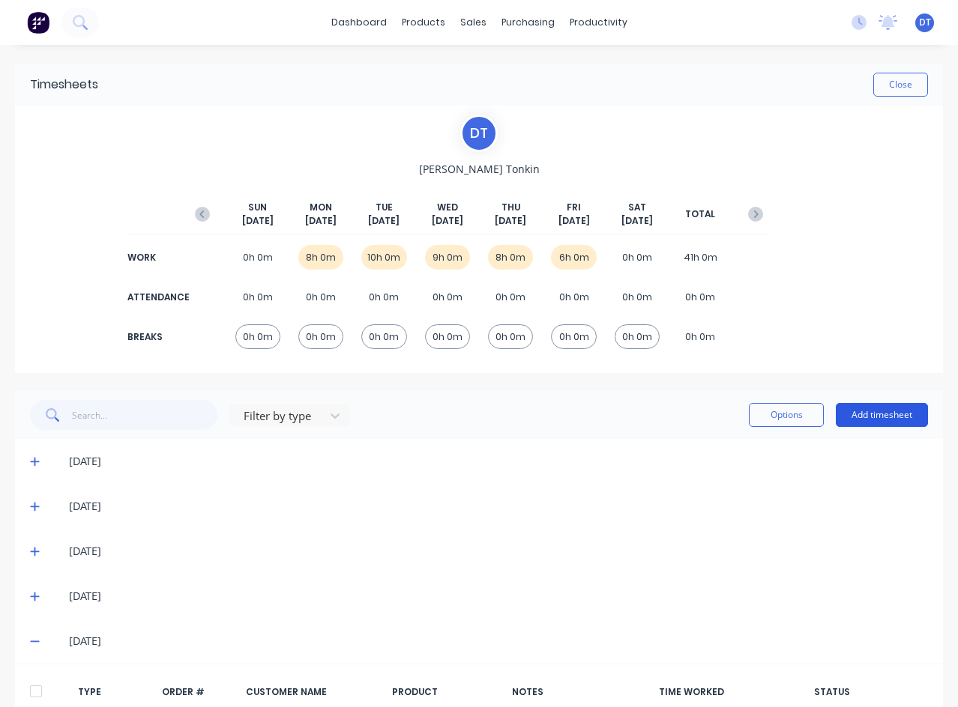
click at [873, 417] on button "Add timesheet" at bounding box center [882, 415] width 92 height 24
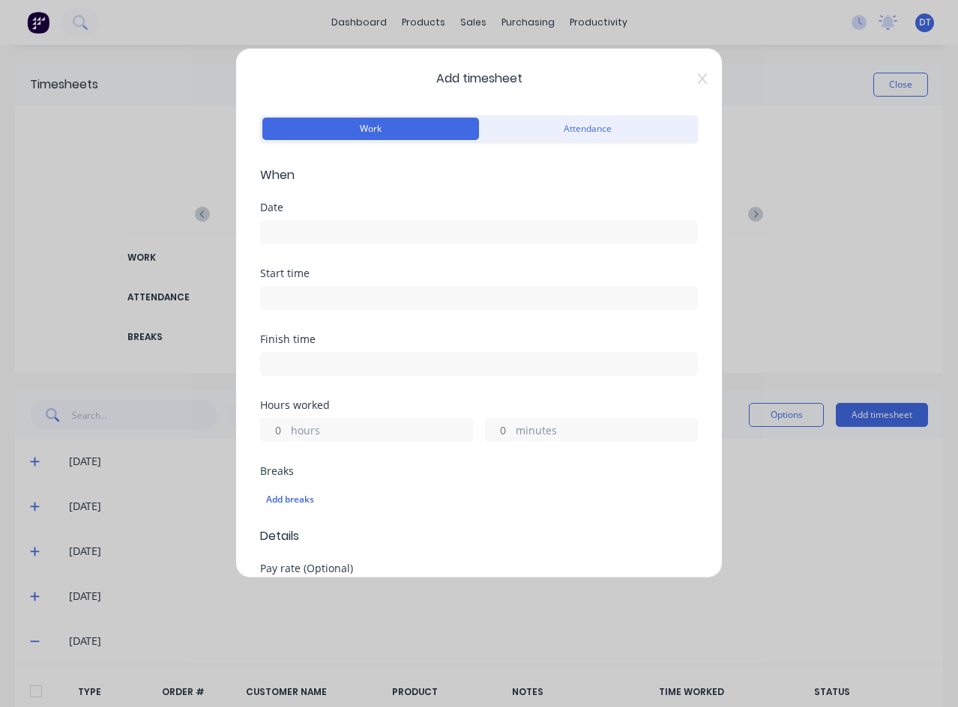
drag, startPoint x: 282, startPoint y: 431, endPoint x: 272, endPoint y: 433, distance: 10.0
click at [272, 433] on input "hours" at bounding box center [274, 430] width 26 height 22
type input "2"
click at [336, 234] on input at bounding box center [479, 232] width 436 height 22
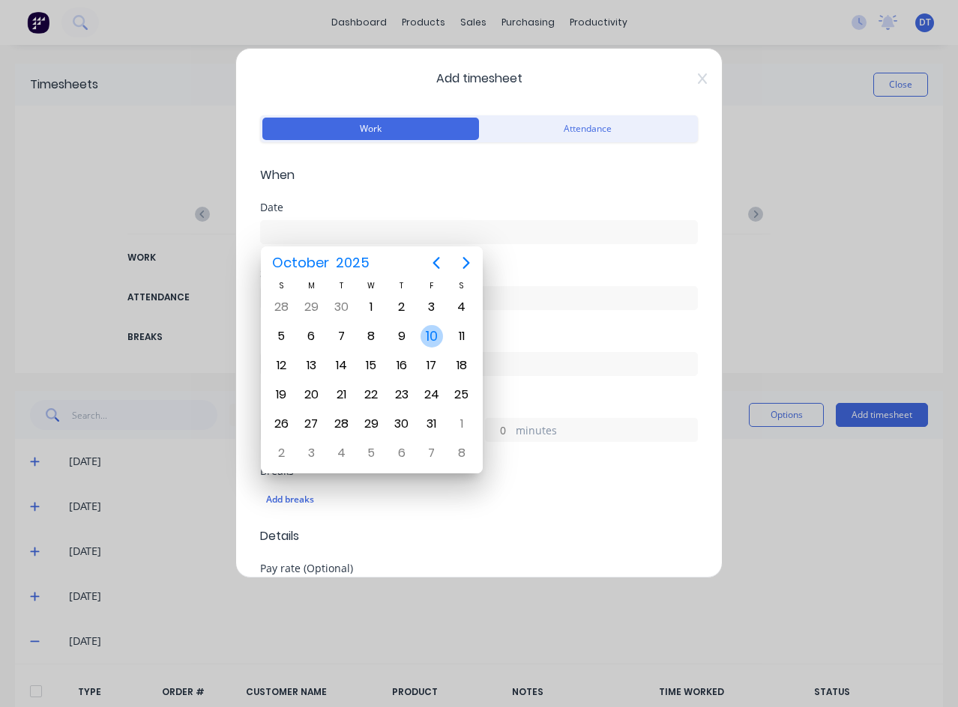
click at [437, 342] on div "10" at bounding box center [431, 336] width 22 height 22
type input "[DATE]"
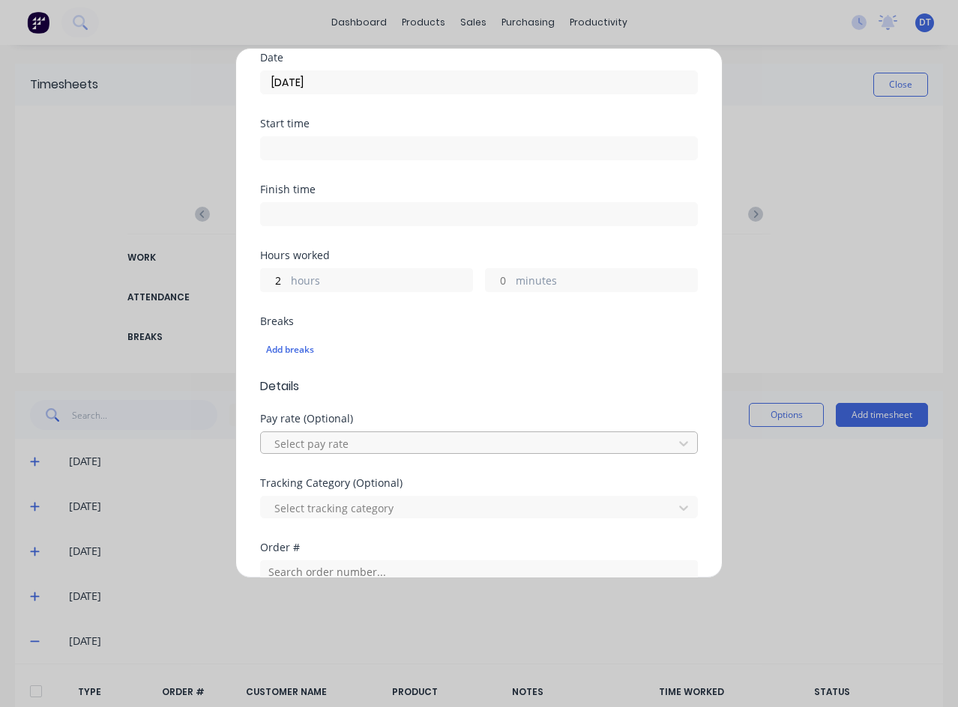
click at [369, 450] on div at bounding box center [469, 444] width 393 height 19
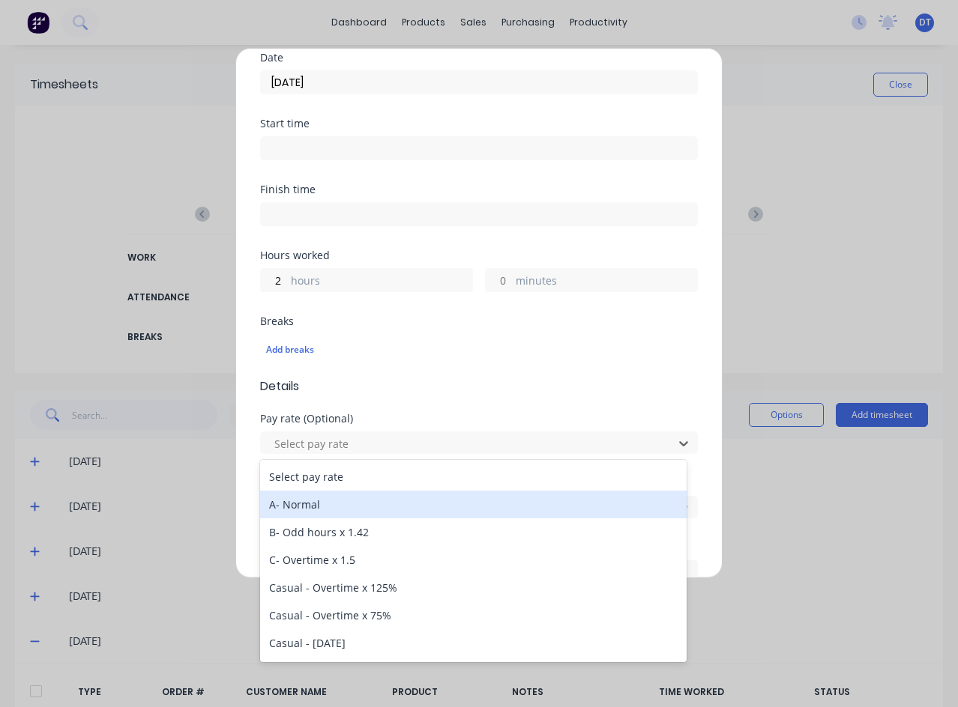
click at [346, 500] on div "A- Normal" at bounding box center [473, 505] width 426 height 28
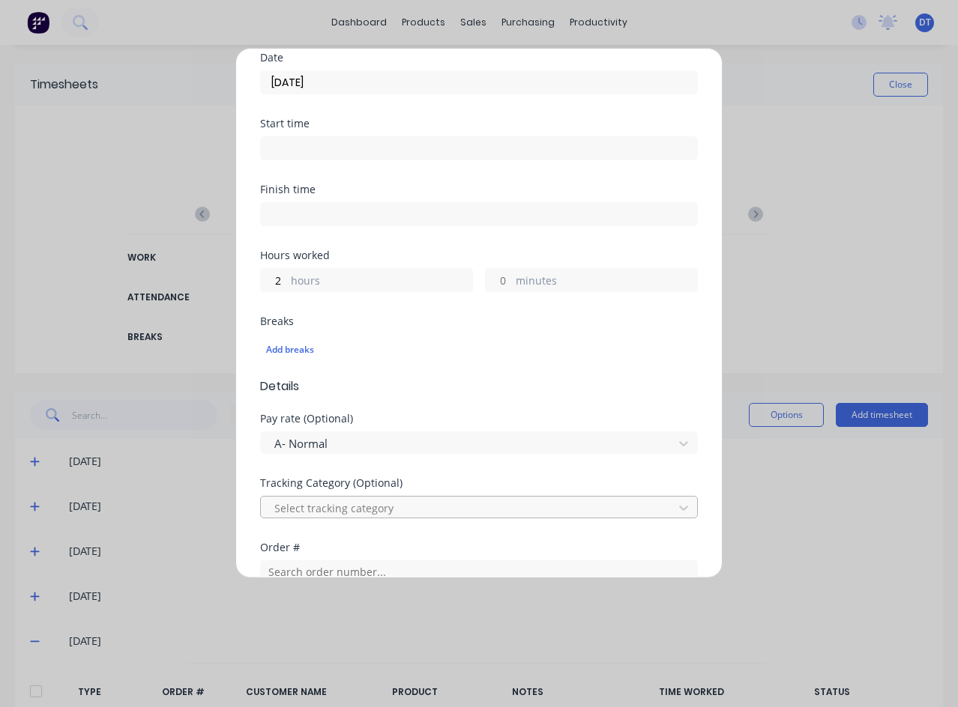
click at [432, 511] on div at bounding box center [469, 508] width 393 height 19
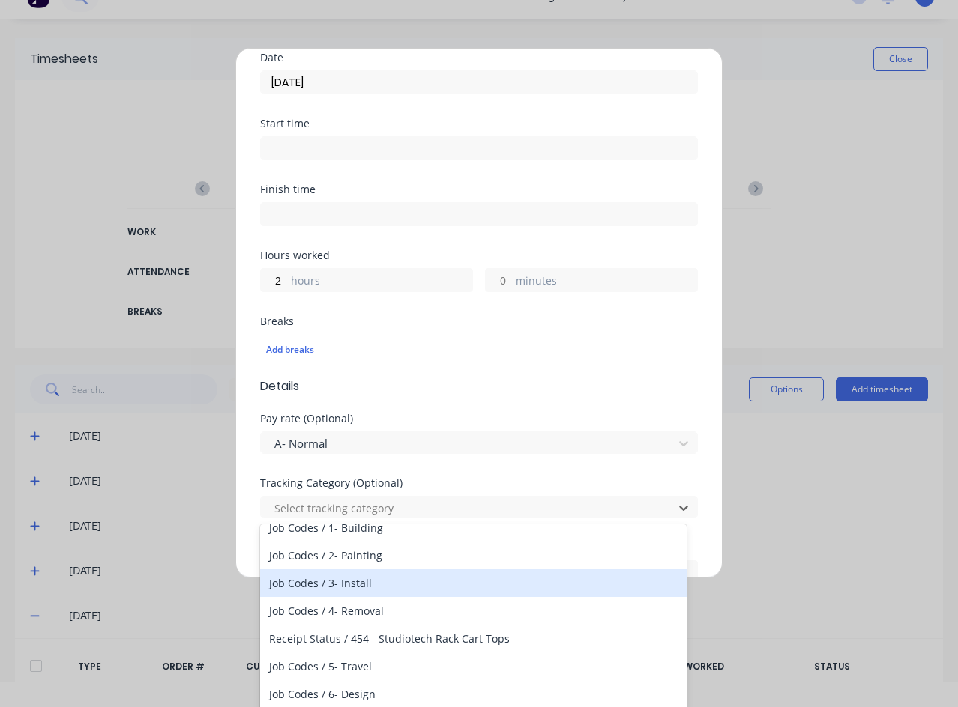
scroll to position [75, 0]
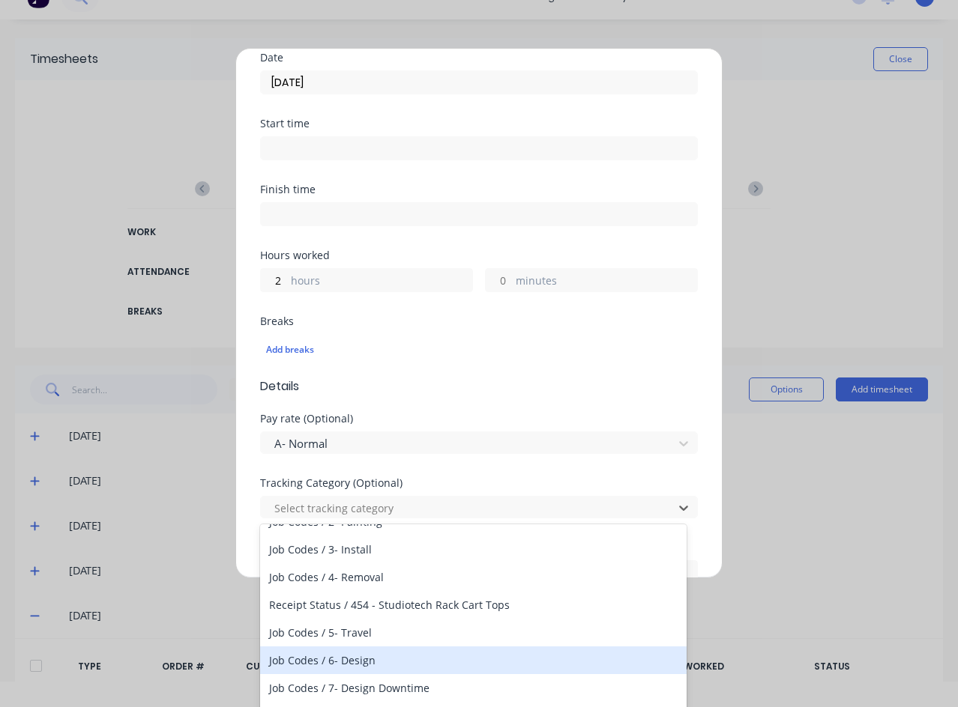
click at [372, 669] on div "Job Codes / 6- Design" at bounding box center [473, 661] width 426 height 28
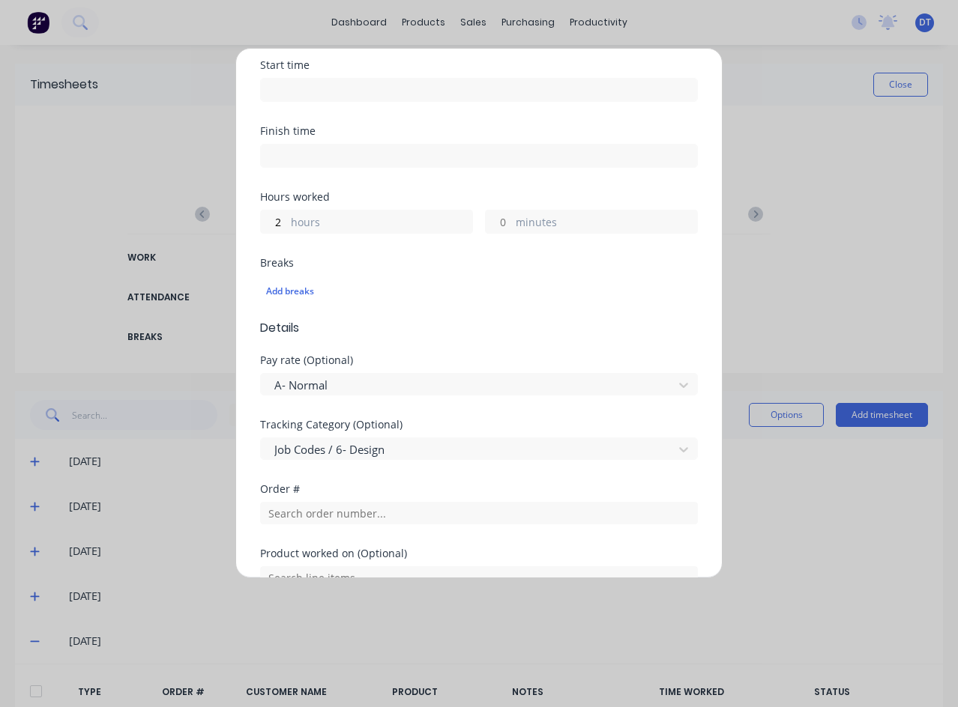
scroll to position [300, 0]
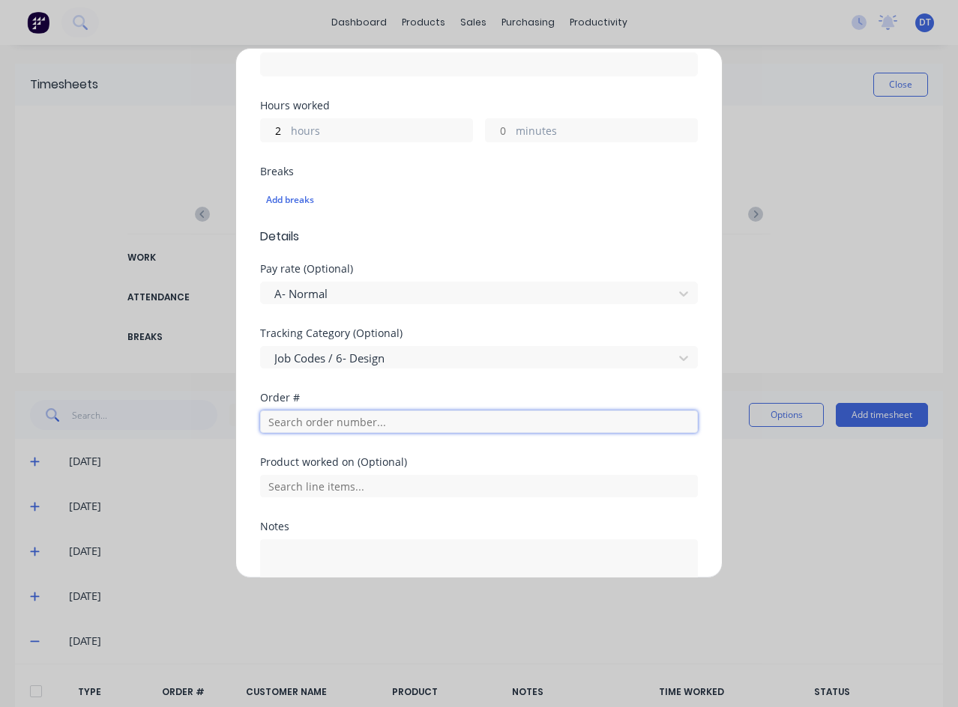
click at [388, 419] on input "text" at bounding box center [479, 422] width 438 height 22
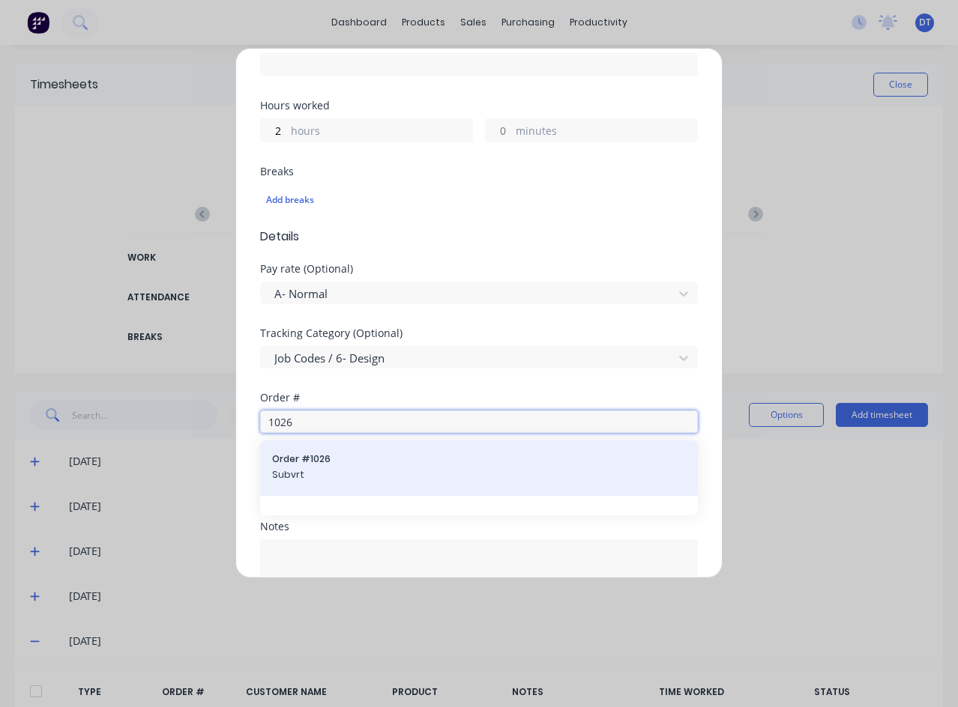
type input "1026"
click at [351, 482] on div "Order # 1026 Subvrt" at bounding box center [479, 468] width 414 height 31
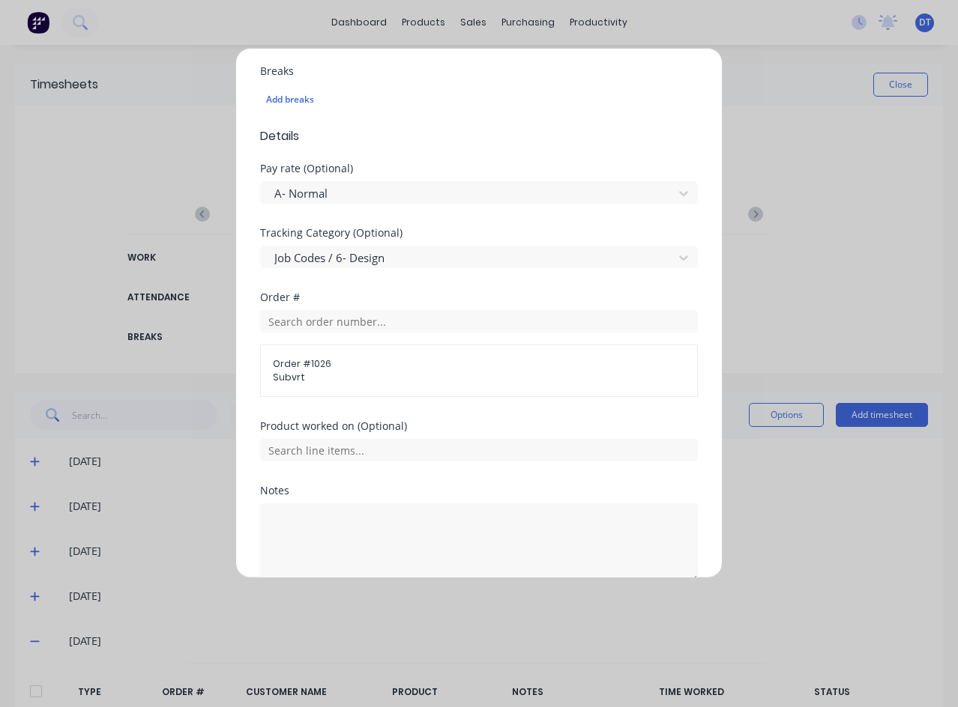
scroll to position [474, 0]
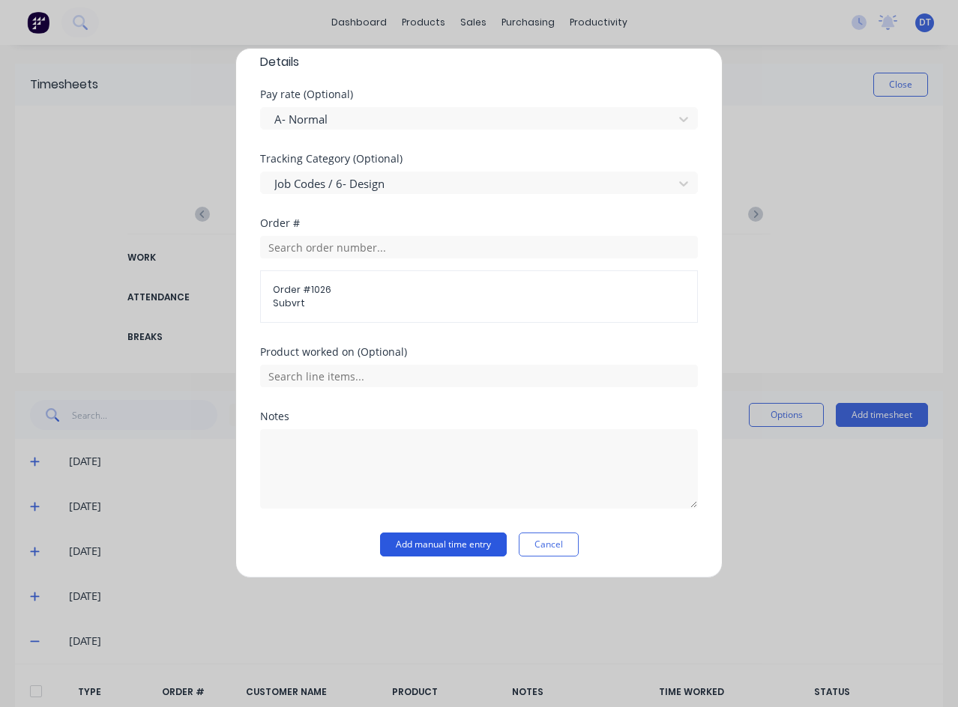
click at [442, 546] on button "Add manual time entry" at bounding box center [443, 545] width 127 height 24
